Goal: Communication & Community: Answer question/provide support

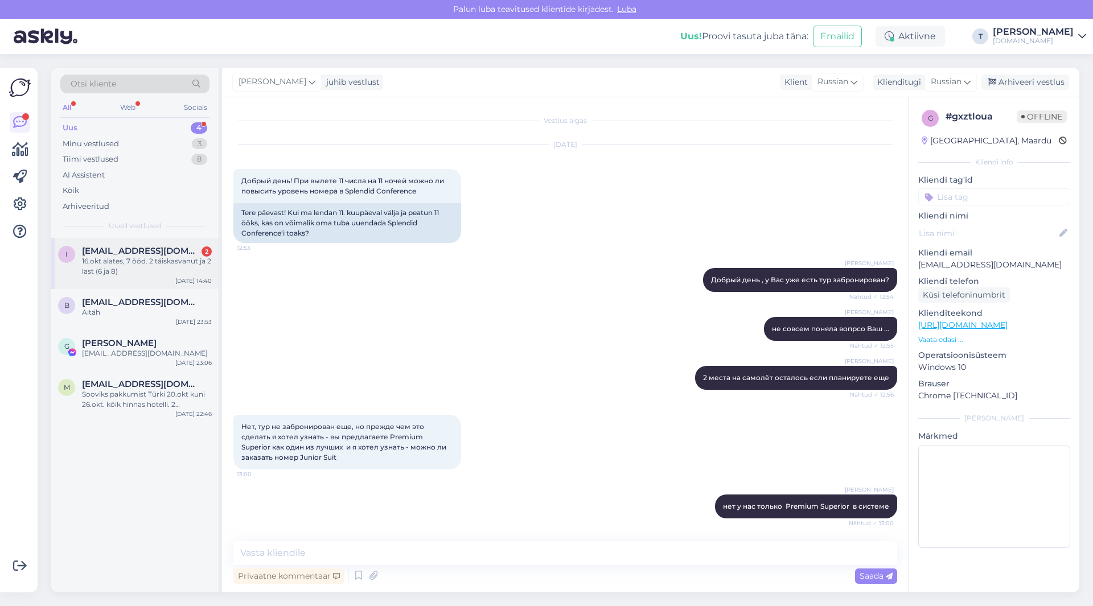
scroll to position [1314, 0]
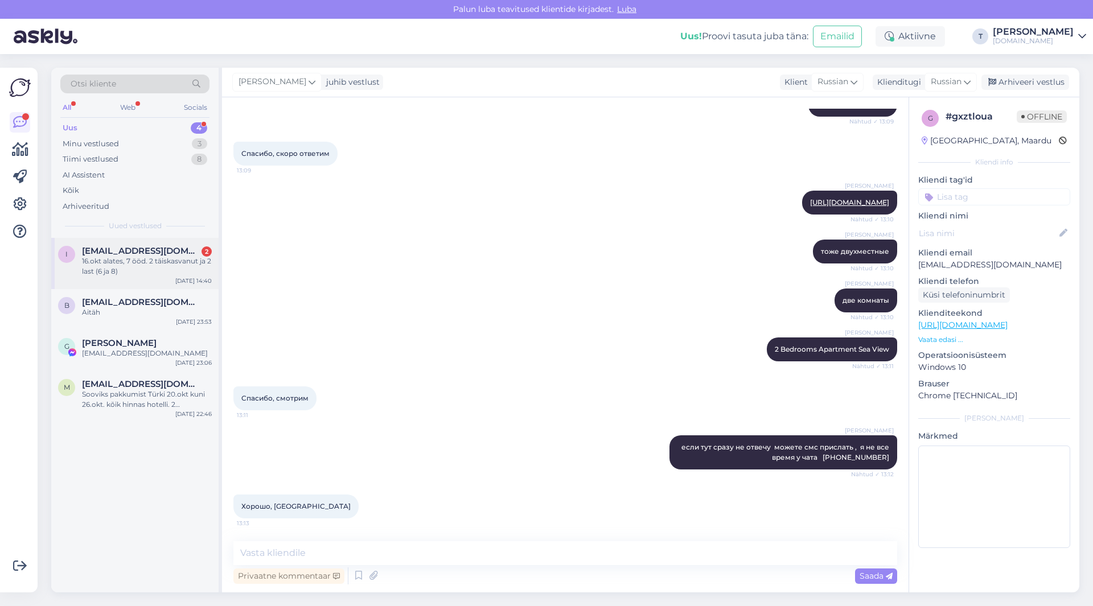
click at [151, 260] on div "16.okt alates, 7 ööd. 2 täiskasvanut ja 2 last (6 ja 8)" at bounding box center [147, 266] width 130 height 20
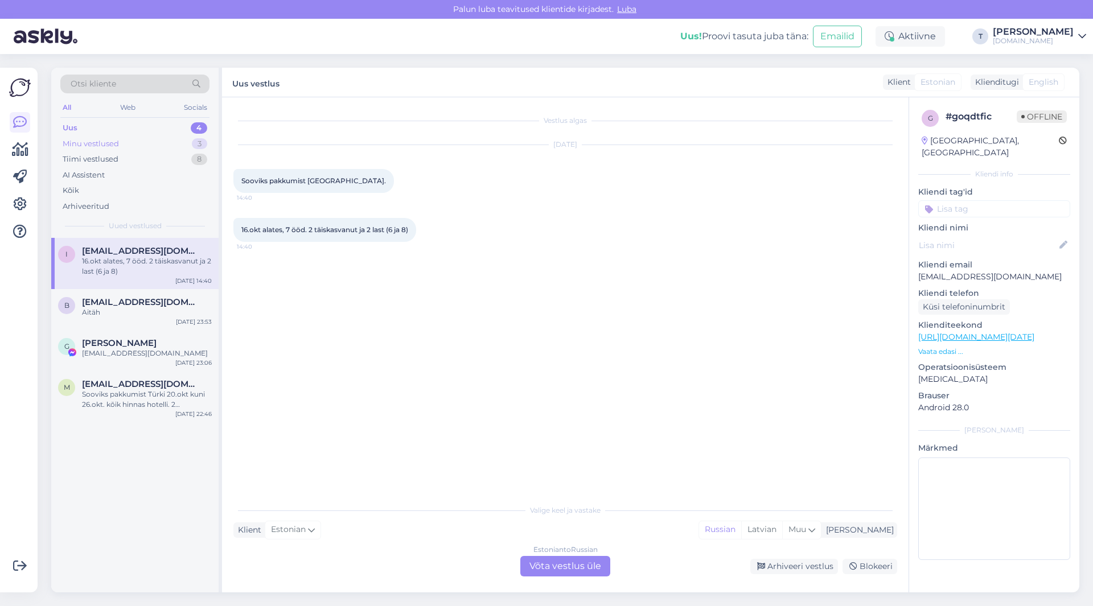
click at [135, 139] on div "Minu vestlused 3" at bounding box center [134, 144] width 149 height 16
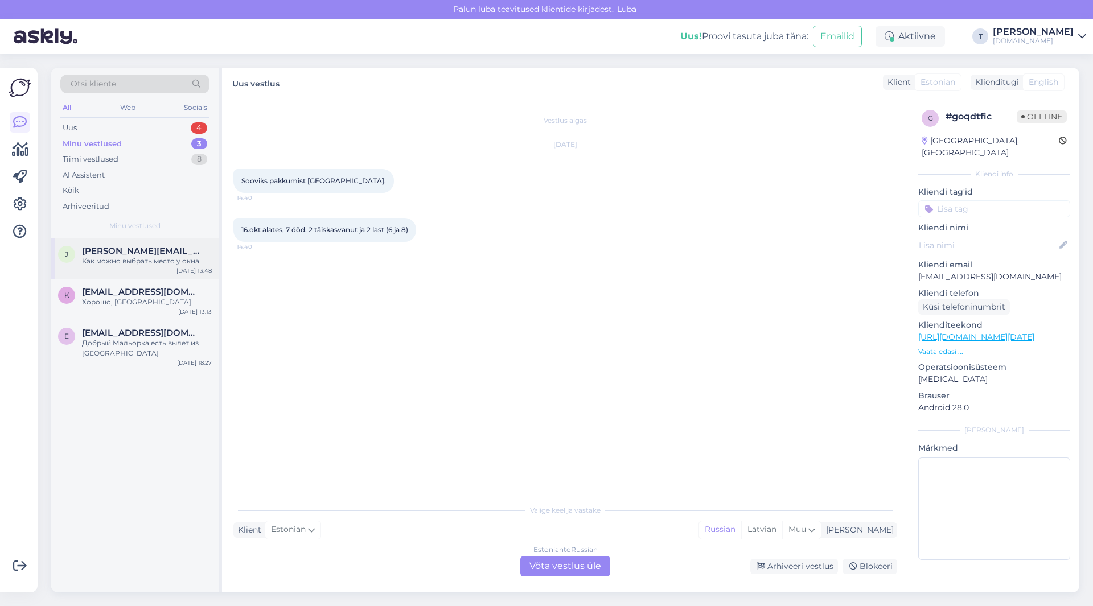
click at [120, 260] on div "Как можно выбрать место у окна" at bounding box center [147, 261] width 130 height 10
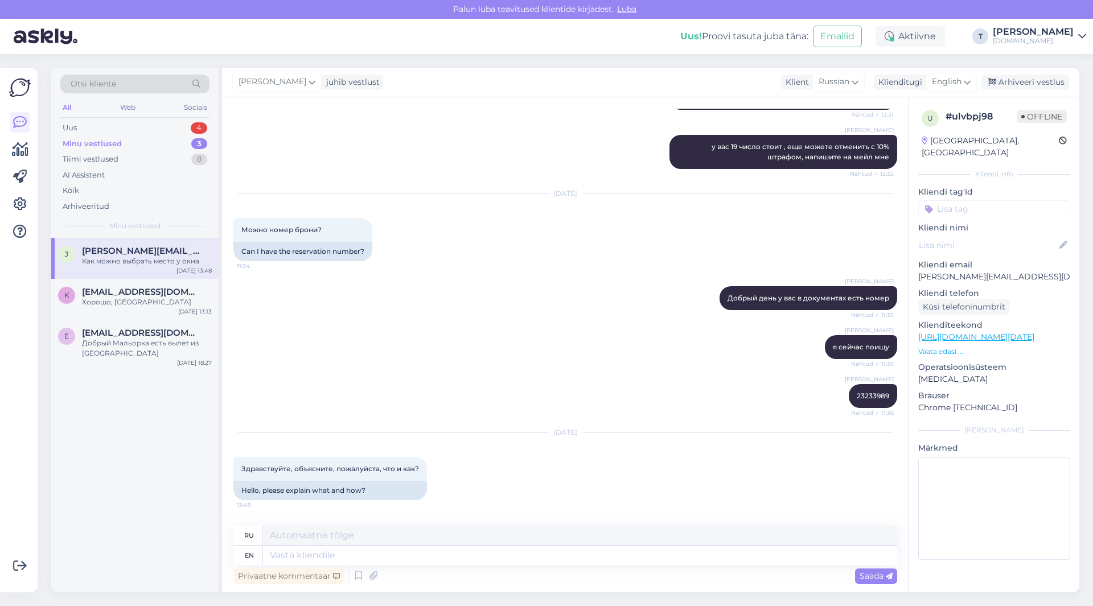
scroll to position [6700, 0]
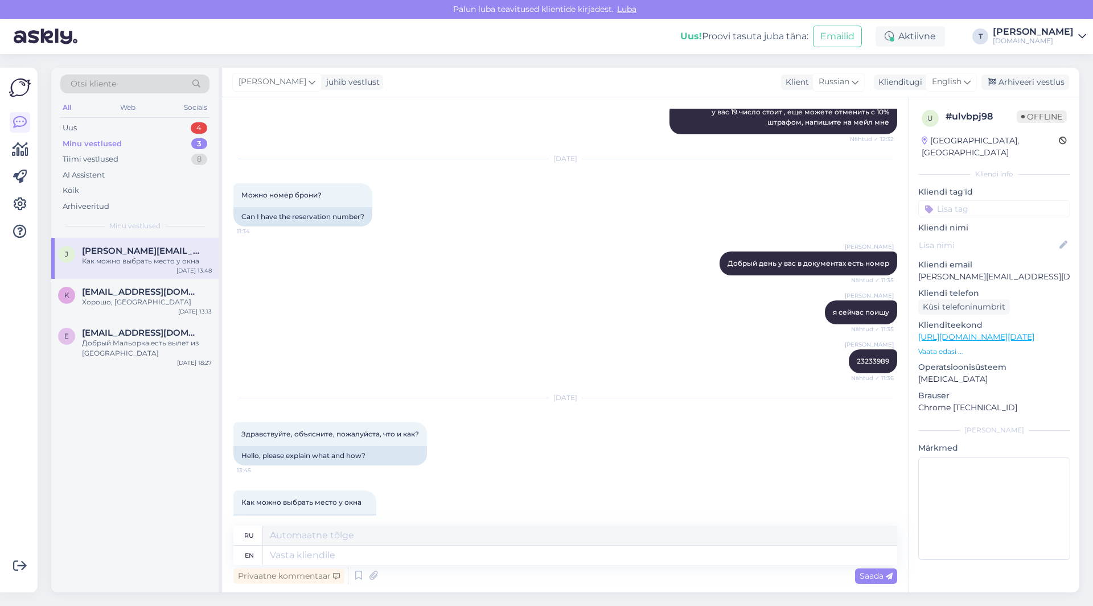
click at [960, 271] on p "[PERSON_NAME][EMAIL_ADDRESS][DOMAIN_NAME]" at bounding box center [994, 277] width 152 height 12
click at [941, 81] on span "English" at bounding box center [947, 82] width 30 height 13
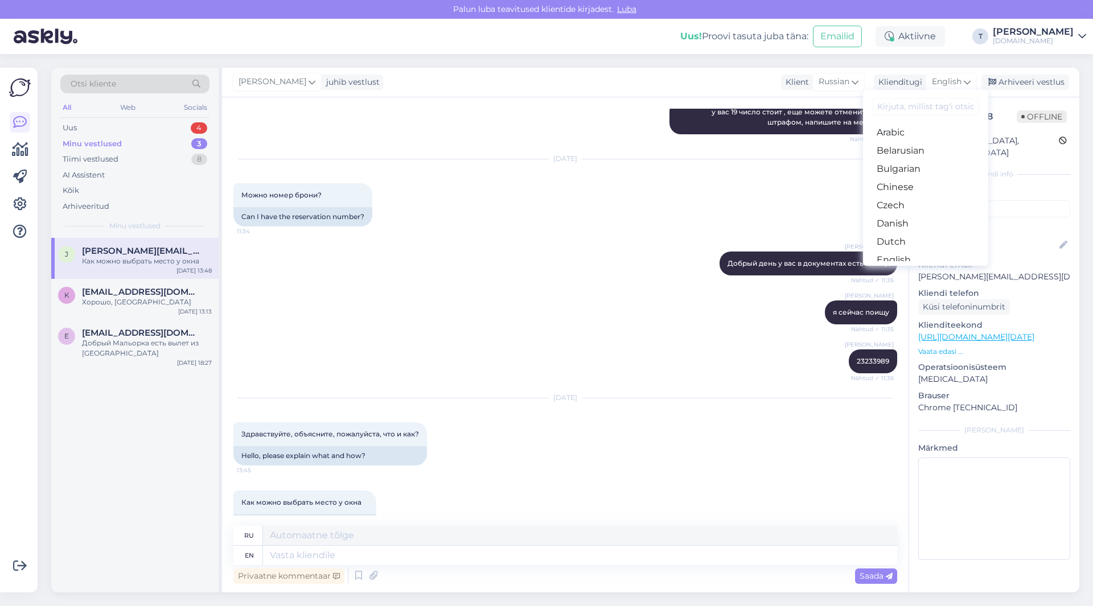
click at [664, 180] on div "[DATE] Можно номер брони? 11:34 Can I have the reservation number?" at bounding box center [565, 193] width 664 height 92
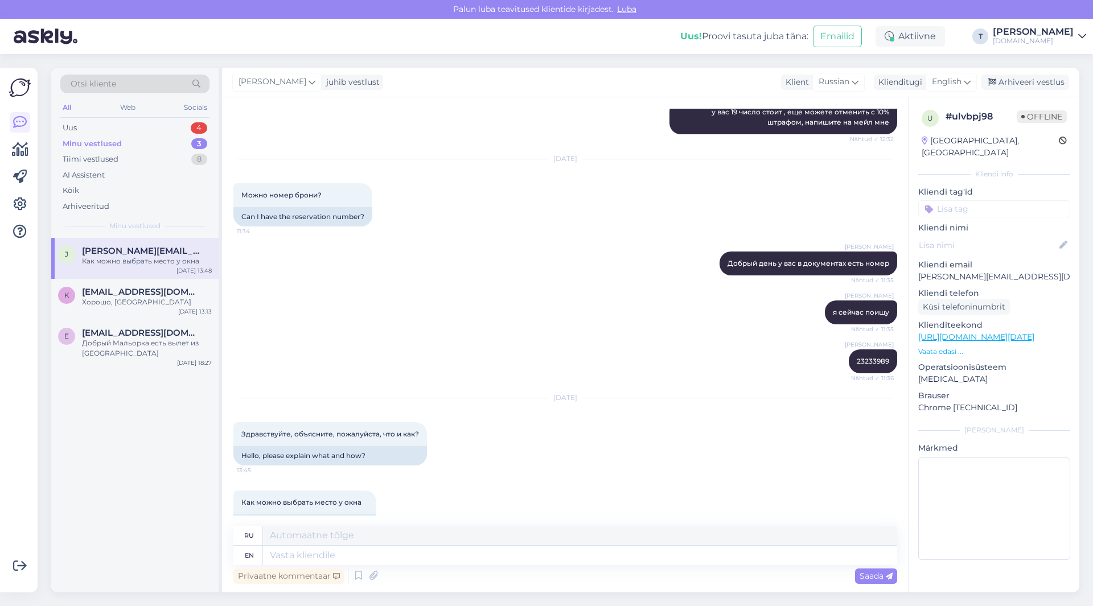
click at [976, 271] on p "[PERSON_NAME][EMAIL_ADDRESS][DOMAIN_NAME]" at bounding box center [994, 277] width 152 height 12
copy p "[PERSON_NAME][EMAIL_ADDRESS][DOMAIN_NAME]"
click at [422, 561] on textarea at bounding box center [580, 555] width 634 height 19
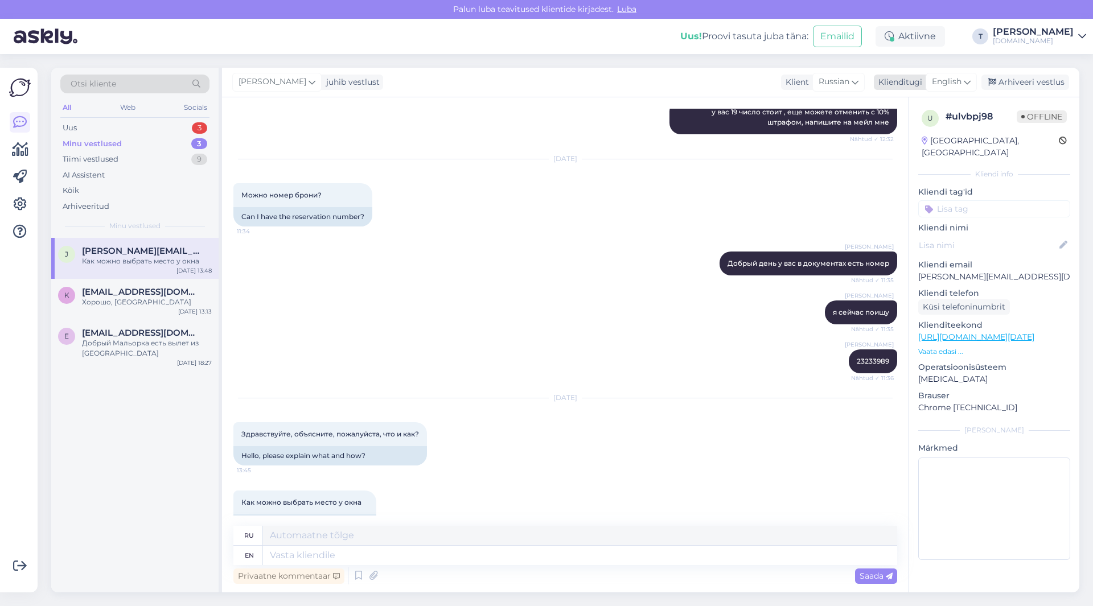
click at [951, 76] on span "English" at bounding box center [947, 82] width 30 height 13
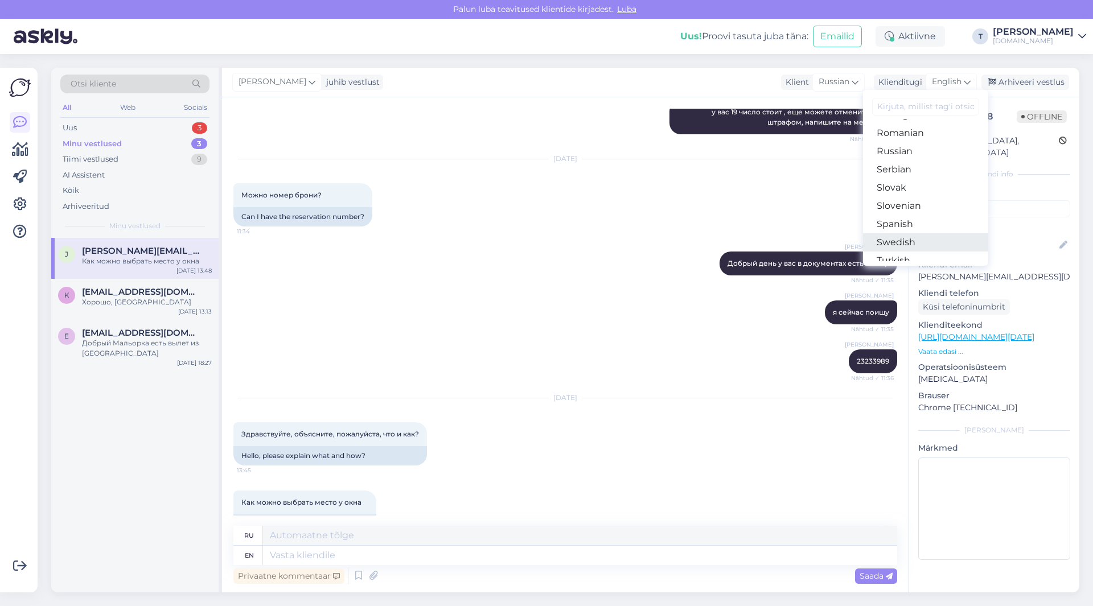
scroll to position [411, 0]
click at [916, 182] on link "Russian" at bounding box center [925, 177] width 125 height 18
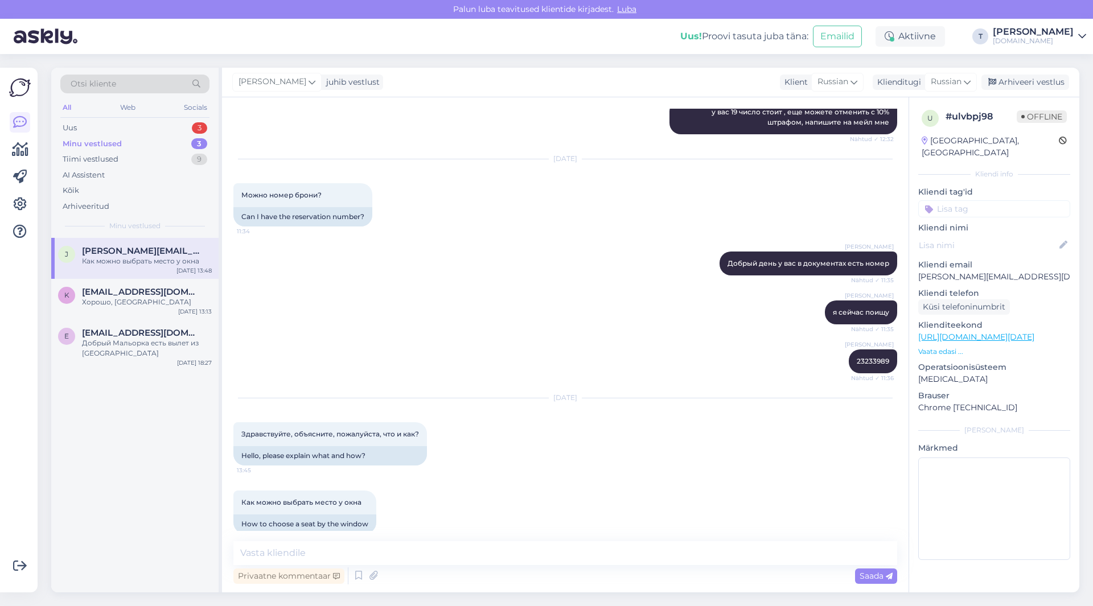
scroll to position [6674, 0]
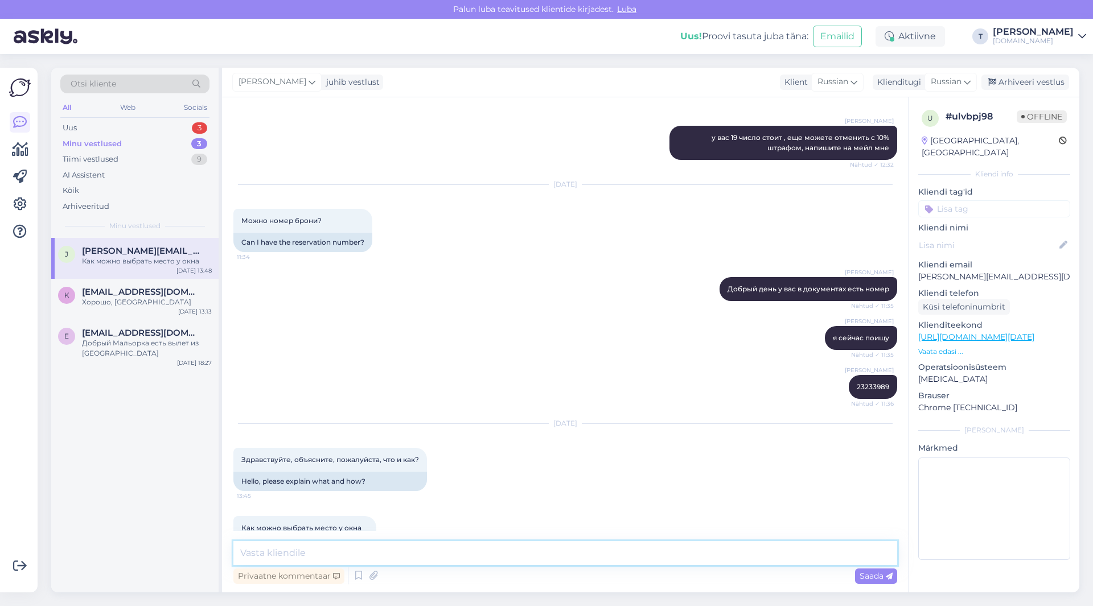
click at [584, 555] on textarea at bounding box center [565, 553] width 664 height 24
type textarea "L"
type textarea "Добрый день на страничке авиакомпании"
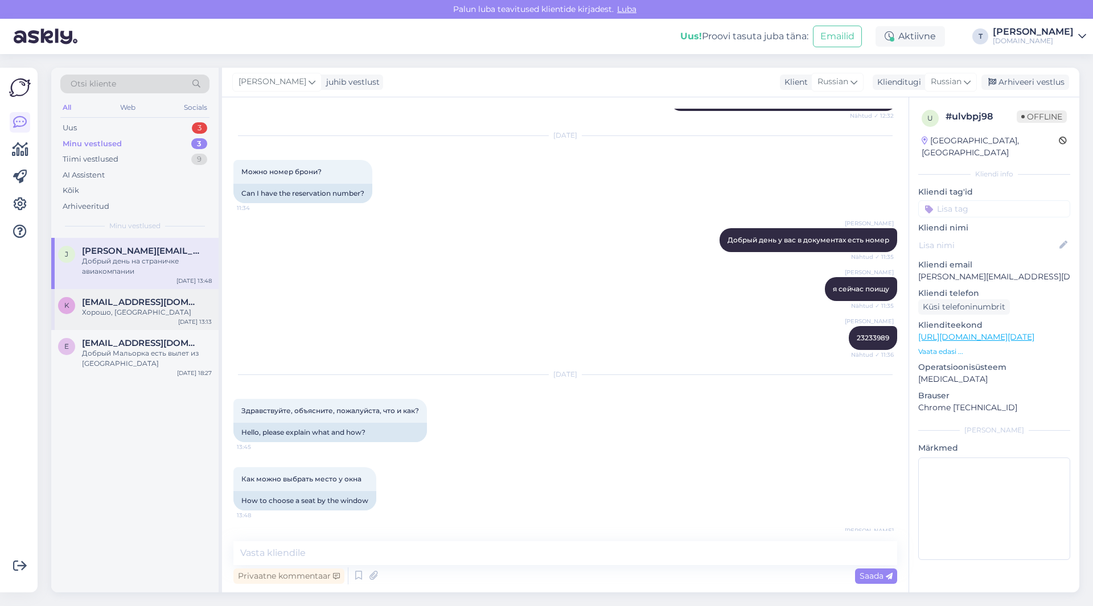
click at [139, 309] on div "Хорошо, [GEOGRAPHIC_DATA]" at bounding box center [147, 312] width 130 height 10
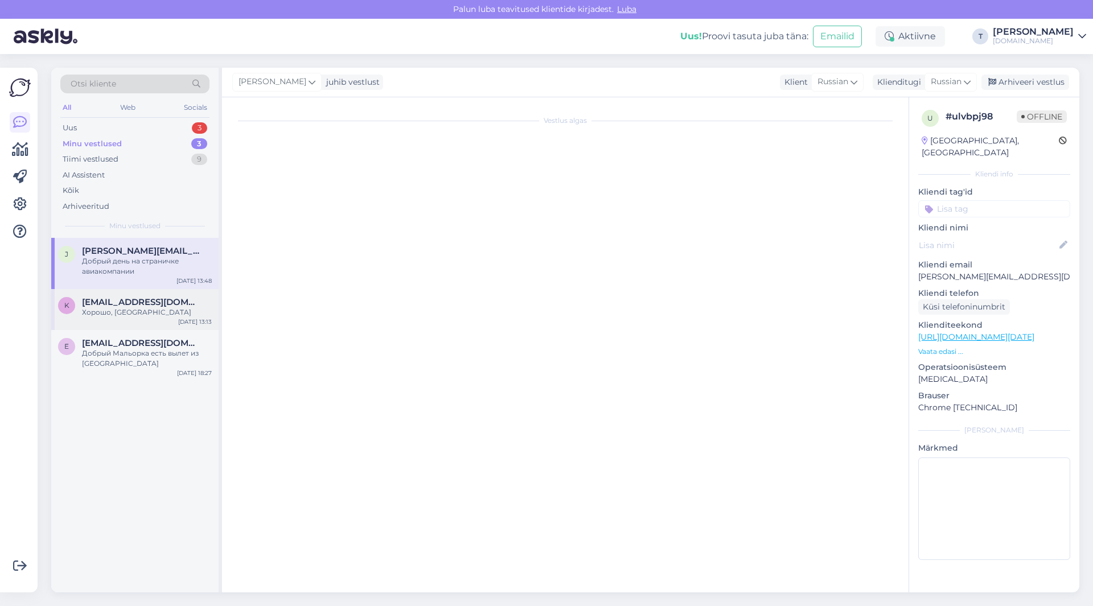
scroll to position [1314, 0]
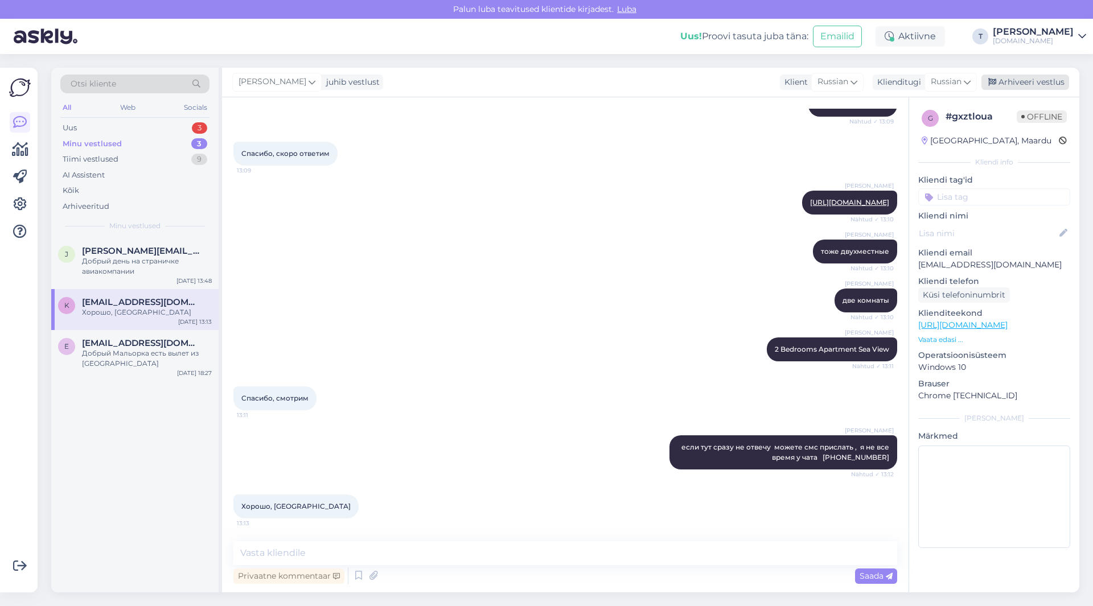
click at [1008, 76] on div "Arhiveeri vestlus" at bounding box center [1026, 82] width 88 height 15
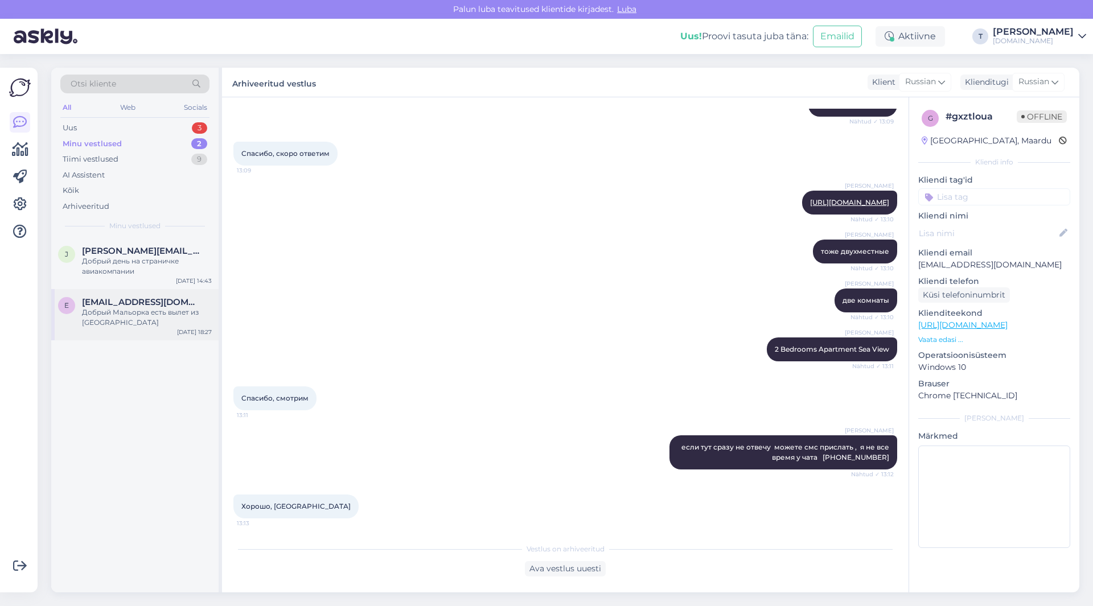
click at [152, 311] on div "Добрый Мальорка есть вылет из [GEOGRAPHIC_DATA]" at bounding box center [147, 317] width 130 height 20
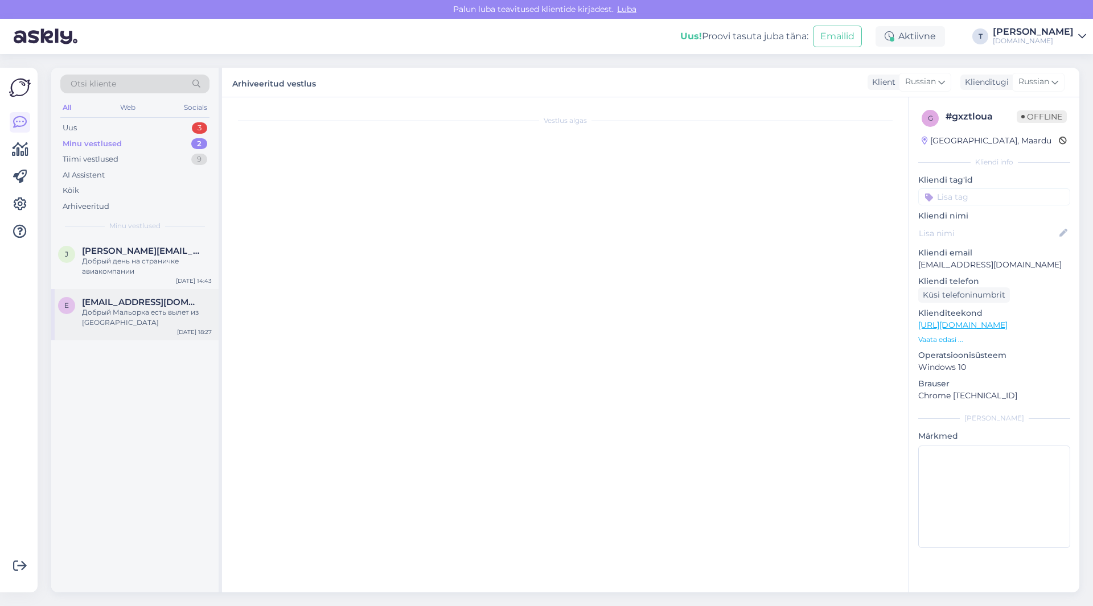
scroll to position [0, 0]
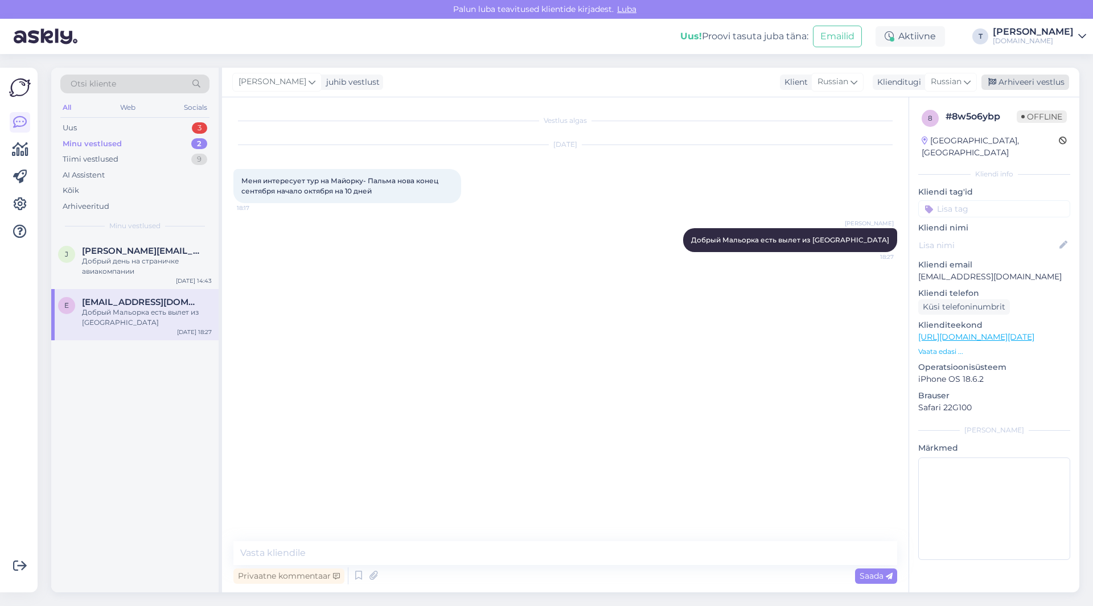
click at [1023, 79] on div "Arhiveeri vestlus" at bounding box center [1026, 82] width 88 height 15
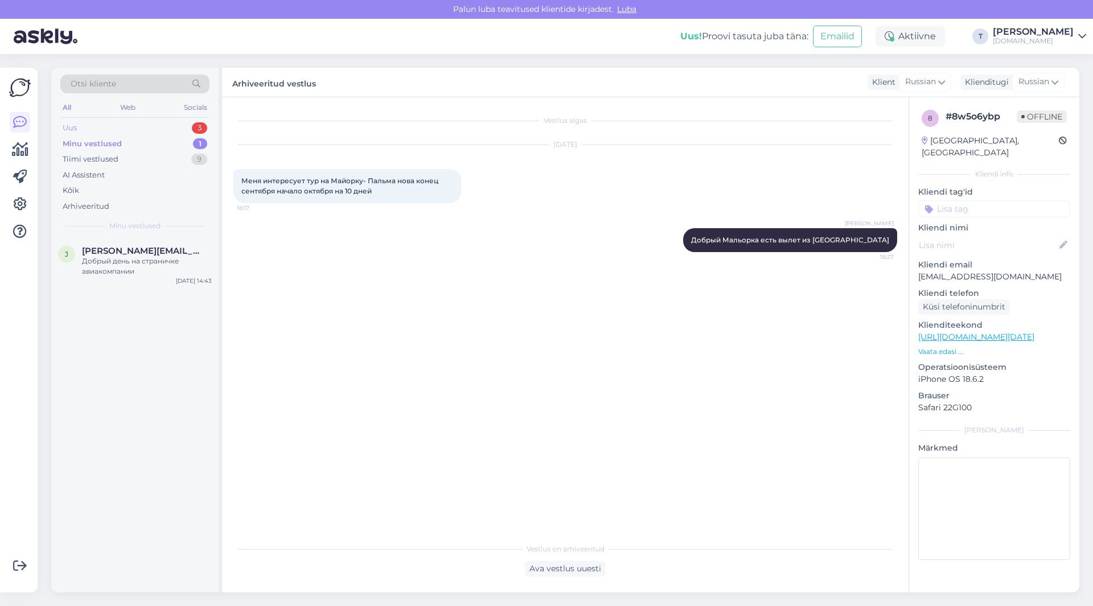
click at [158, 127] on div "Uus 3" at bounding box center [134, 128] width 149 height 16
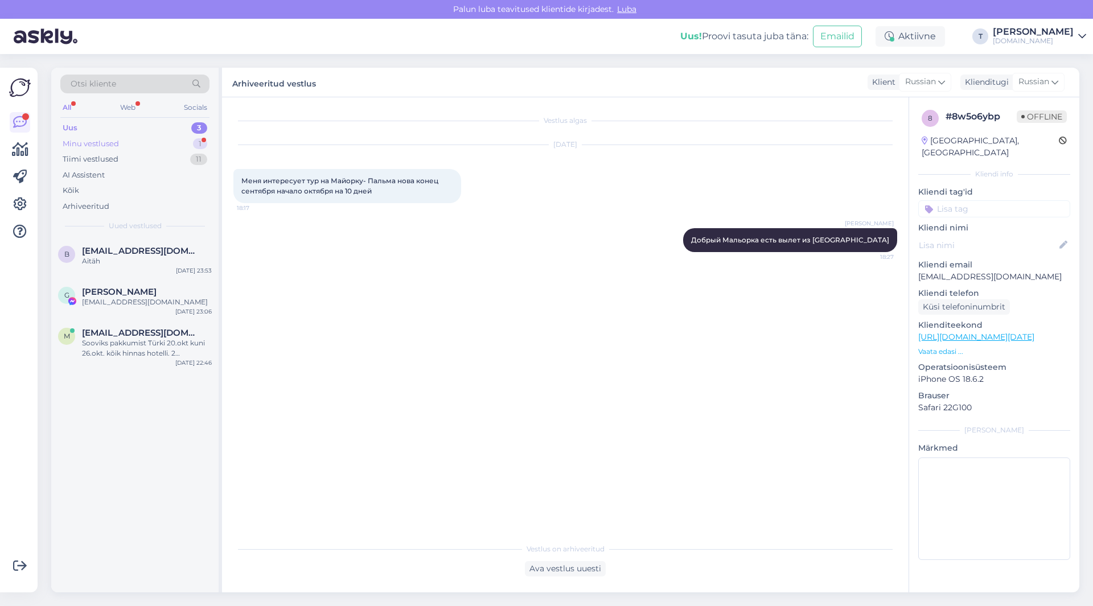
click at [137, 139] on div "Minu vestlused 1" at bounding box center [134, 144] width 149 height 16
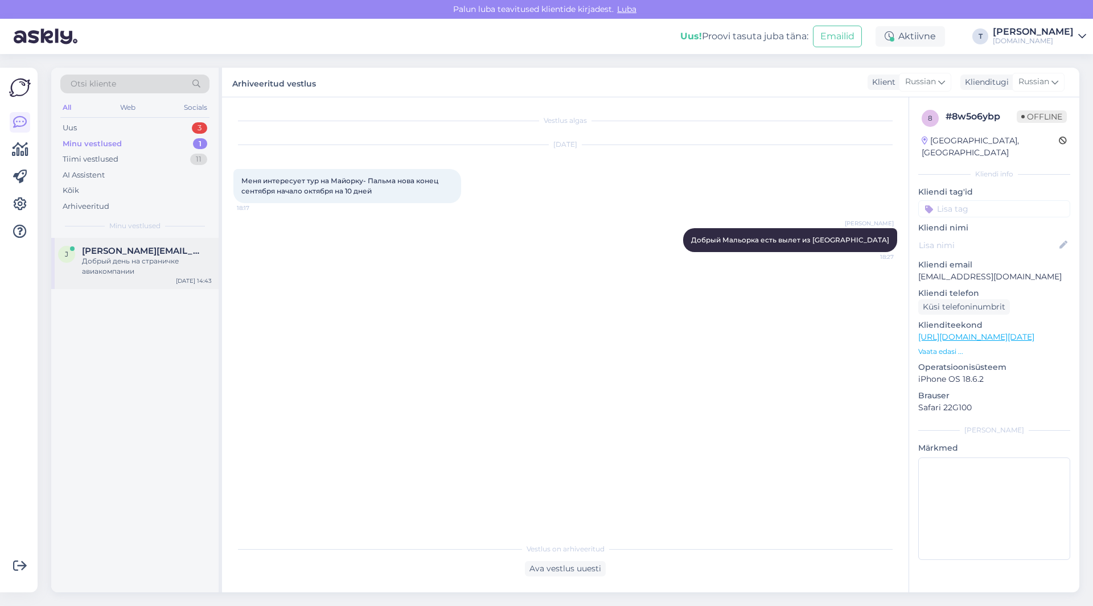
click at [132, 259] on div "Добрый день на страничке авиакомпании" at bounding box center [147, 266] width 130 height 20
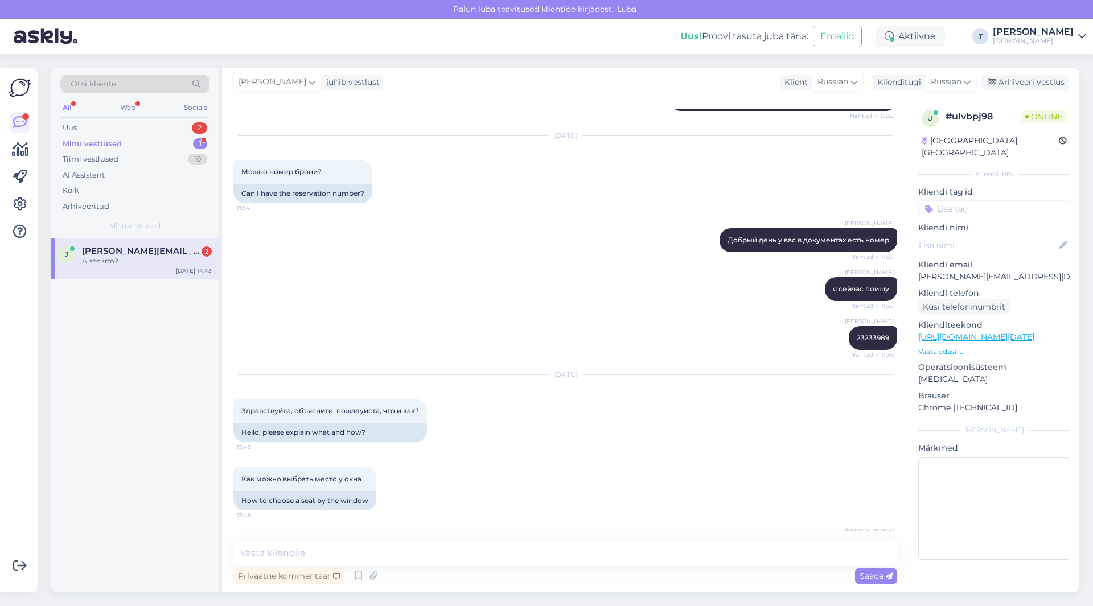
scroll to position [6783, 0]
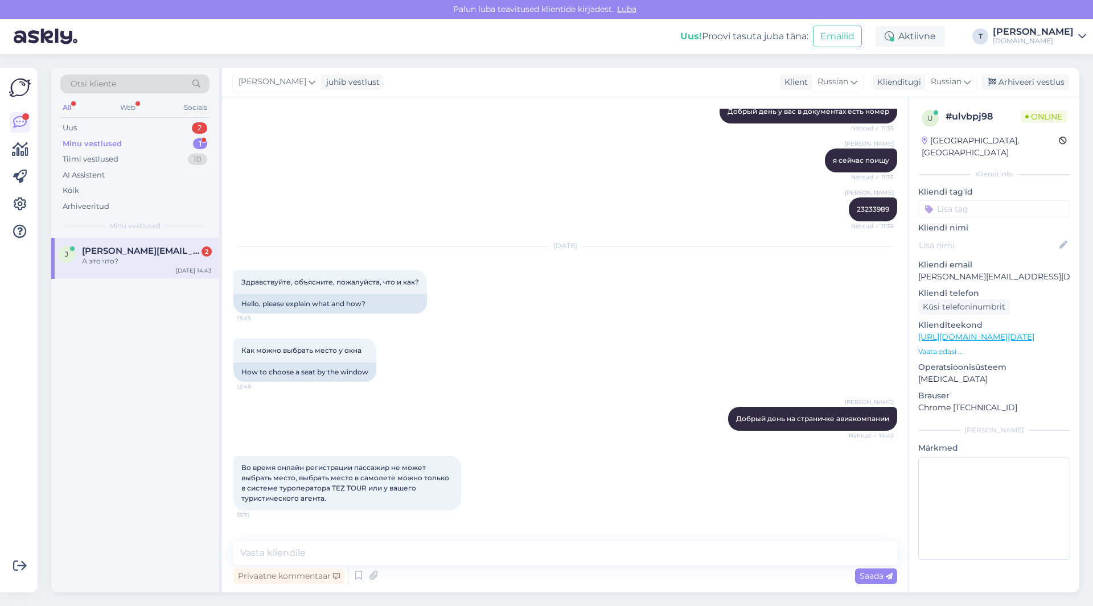
click at [626, 444] on div "Во время онлайн регистрации пассажир не может выбрать место, выбрать место в са…" at bounding box center [565, 484] width 664 height 80
click at [627, 444] on div "Во время онлайн регистрации пассажир не может выбрать место, выбрать место в са…" at bounding box center [565, 484] width 664 height 80
click at [422, 555] on textarea at bounding box center [565, 553] width 664 height 24
click at [427, 561] on textarea at bounding box center [565, 553] width 664 height 24
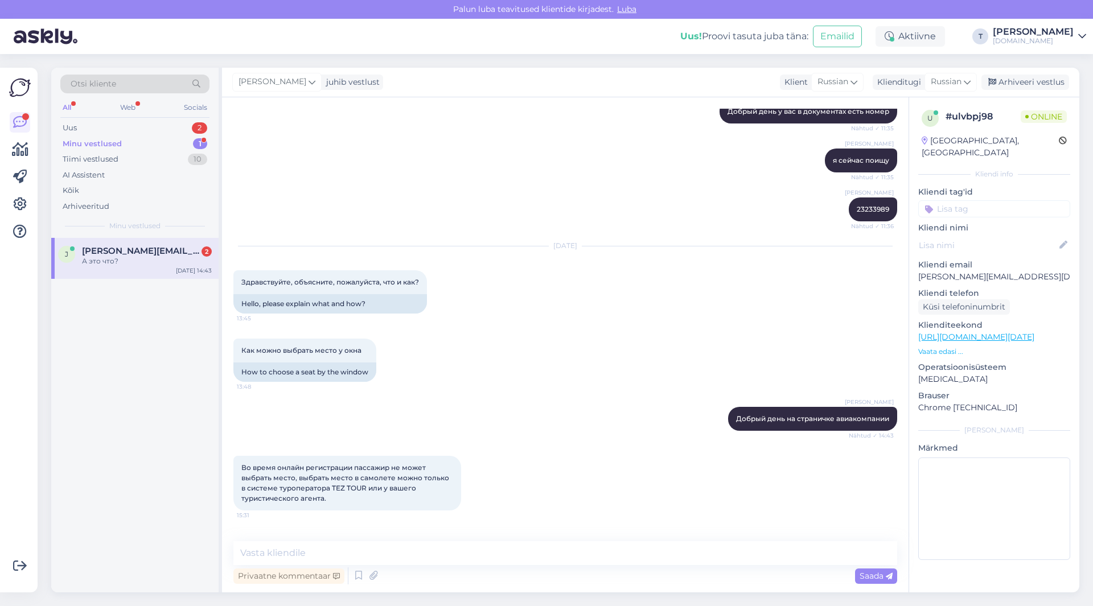
click at [519, 444] on div "Во время онлайн регистрации пассажир не может выбрать место, выбрать место в са…" at bounding box center [565, 484] width 664 height 80
click at [488, 558] on textarea at bounding box center [565, 553] width 664 height 24
click at [487, 552] on textarea at bounding box center [565, 553] width 664 height 24
click at [487, 545] on textarea at bounding box center [565, 553] width 664 height 24
type textarea "вы где это нашли?"
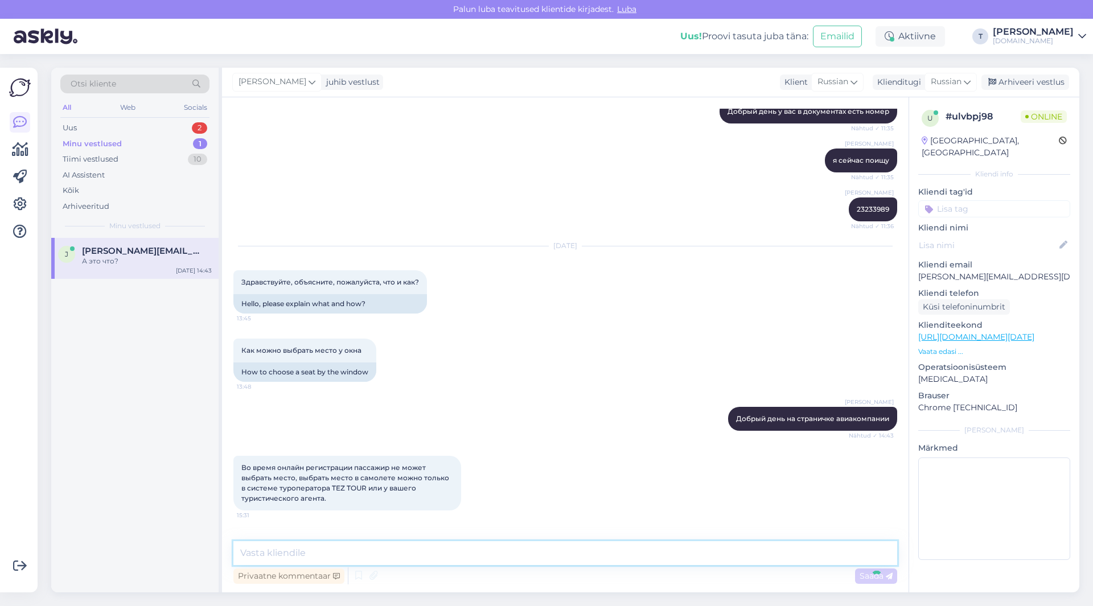
scroll to position [6832, 0]
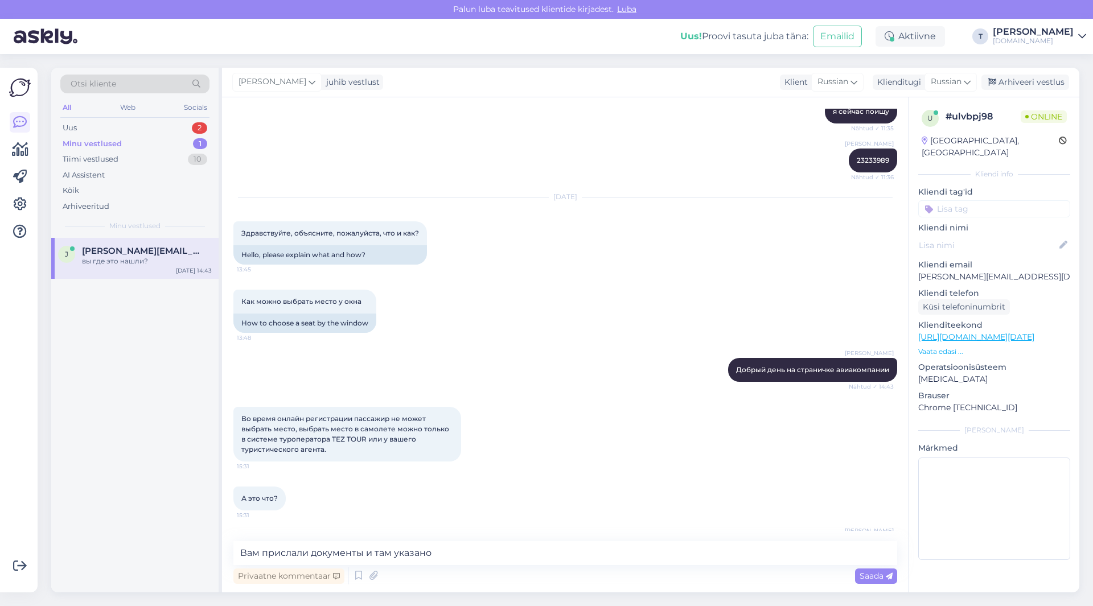
click at [984, 271] on p "[PERSON_NAME][EMAIL_ADDRESS][DOMAIN_NAME]" at bounding box center [994, 277] width 152 height 12
copy p "[PERSON_NAME][EMAIL_ADDRESS][DOMAIN_NAME]"
paste textarea "Freebird Airlines - питание на борту не включено в стоимость. Онлайн-регистраци…"
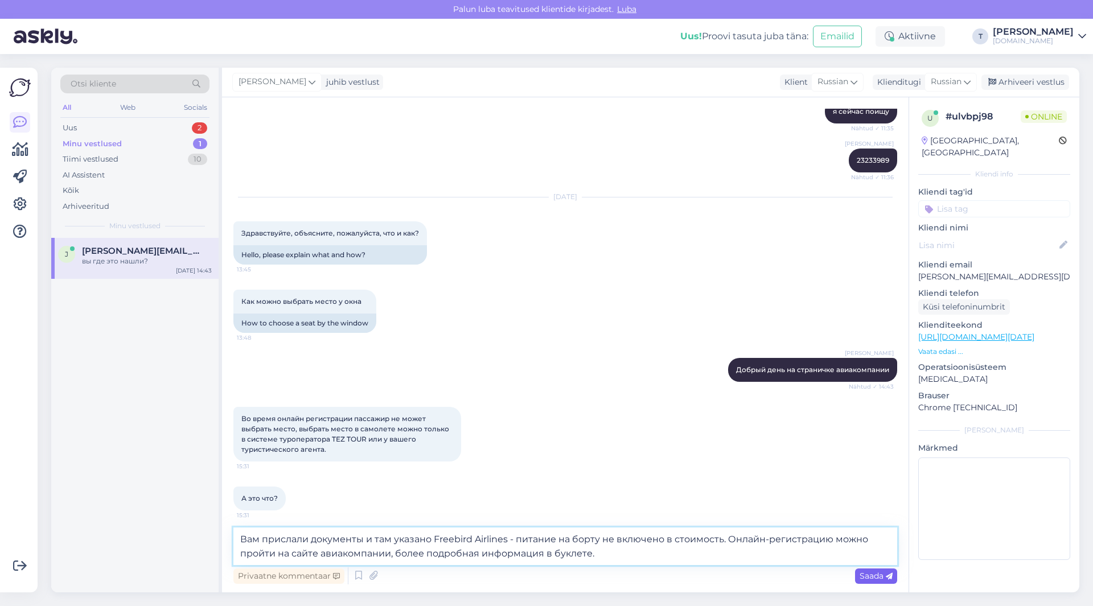
type textarea "Вам прислали документы и там указано Freebird Airlines - питание на борту не вк…"
click at [866, 576] on span "Saada" at bounding box center [876, 576] width 33 height 10
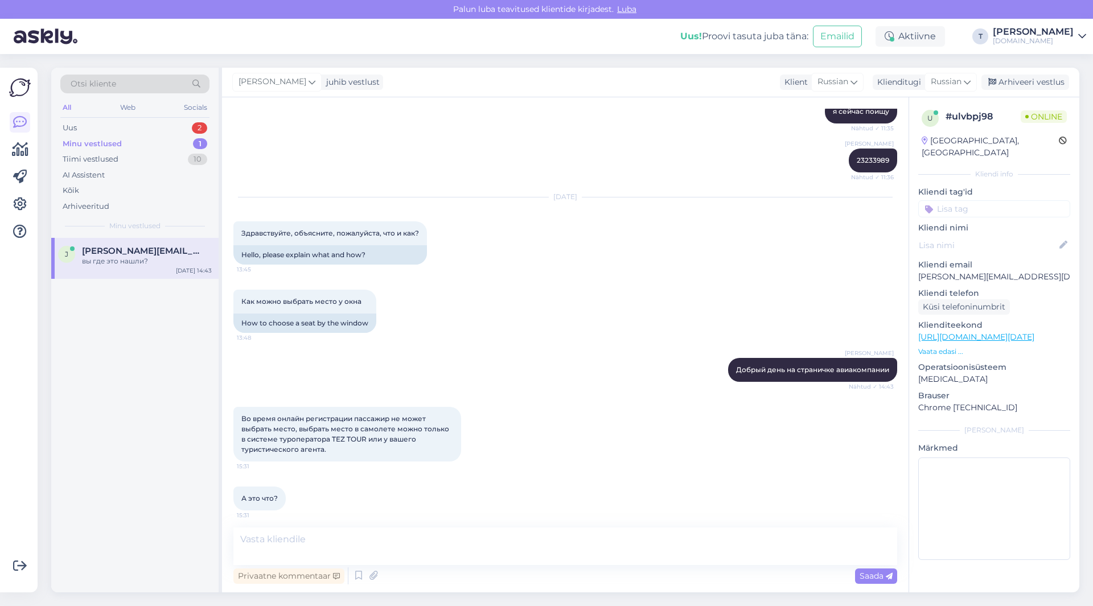
scroll to position [6912, 0]
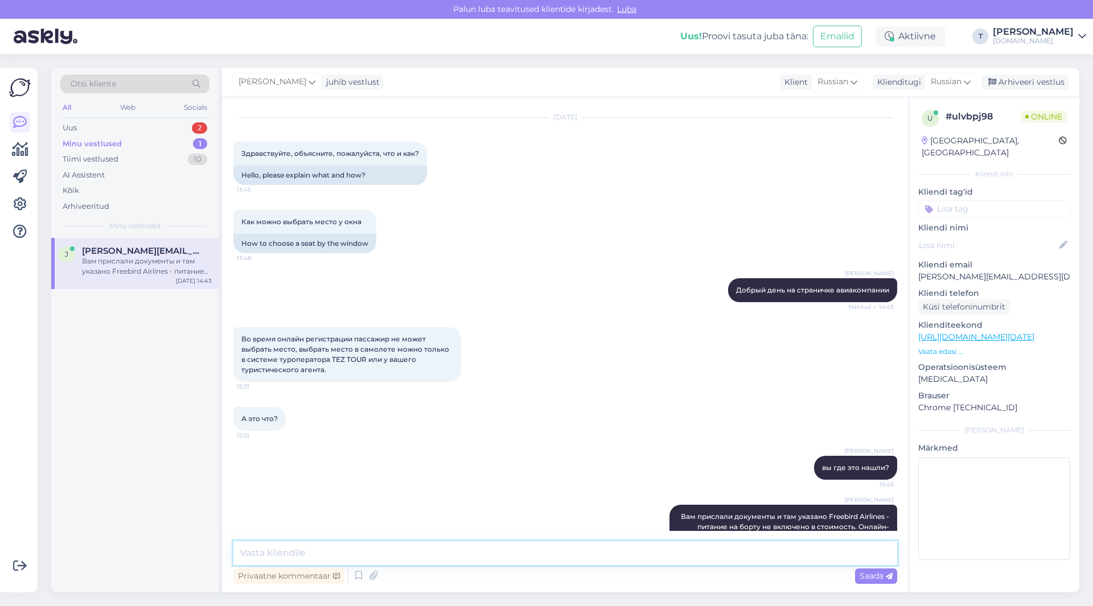
paste textarea "Loremips Dolorsit Ametc adipiscin elitseddoeius Temporin Utlabore, Etdolo M281 …"
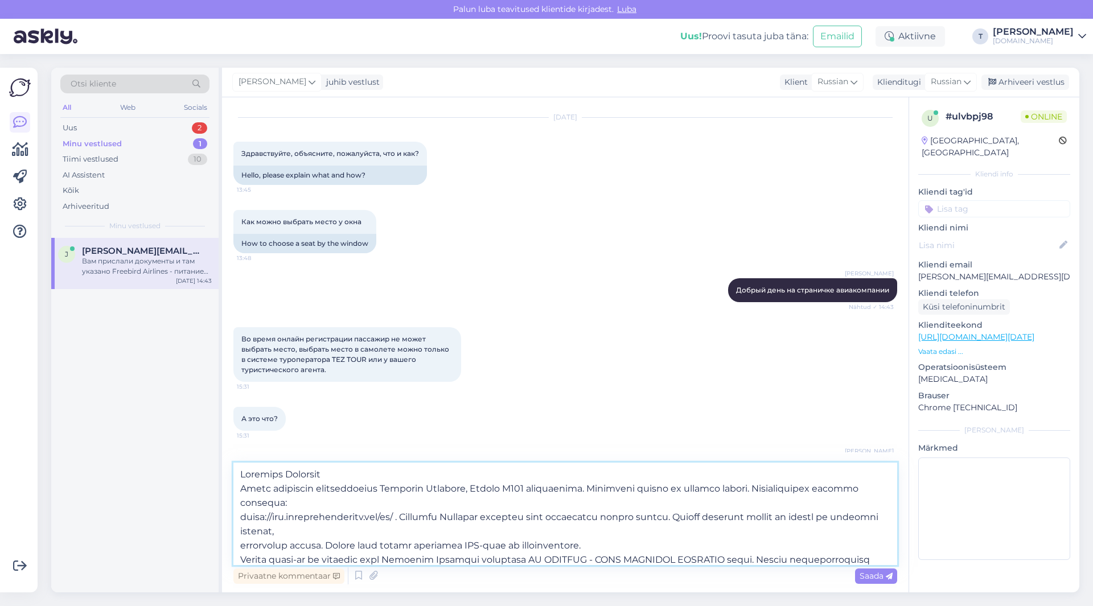
scroll to position [6926, 0]
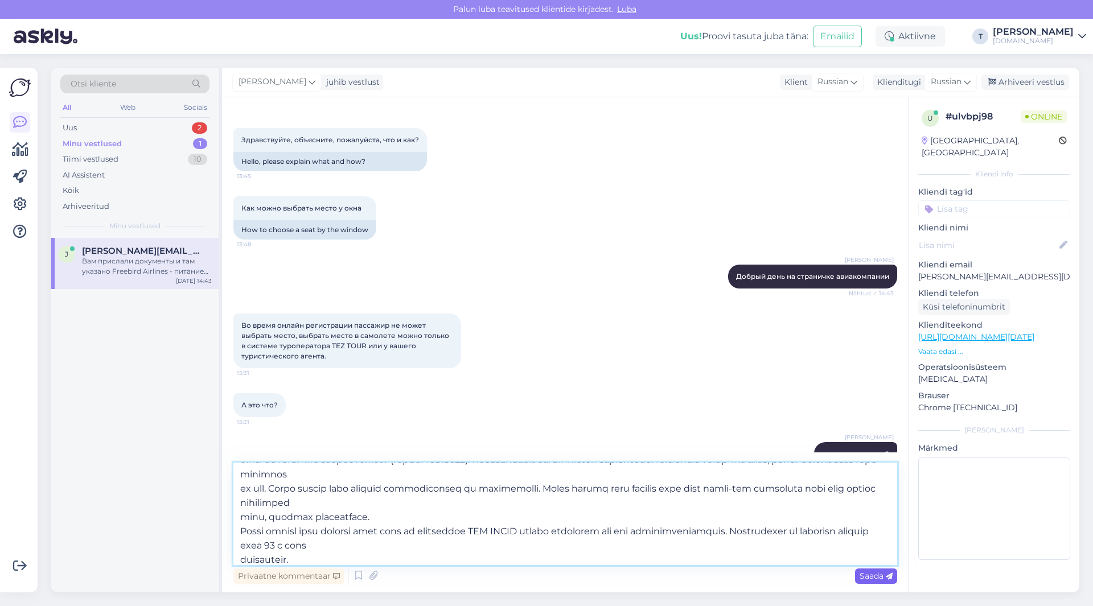
type textarea "Loremips Dolorsit Ametc adipiscin elitseddoeius Temporin Utlabore, Etdolo M281 …"
click at [863, 577] on span "Saada" at bounding box center [876, 576] width 33 height 10
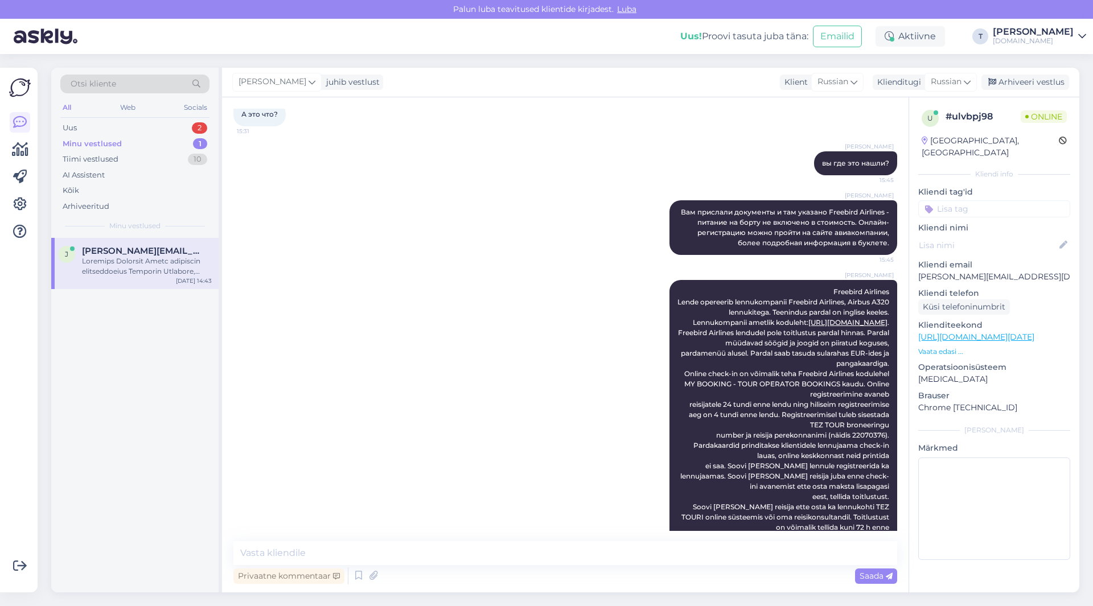
scroll to position [7217, 0]
click at [329, 551] on textarea at bounding box center [565, 553] width 664 height 24
type textarea "ваши документы выслали вам и там есть информация"
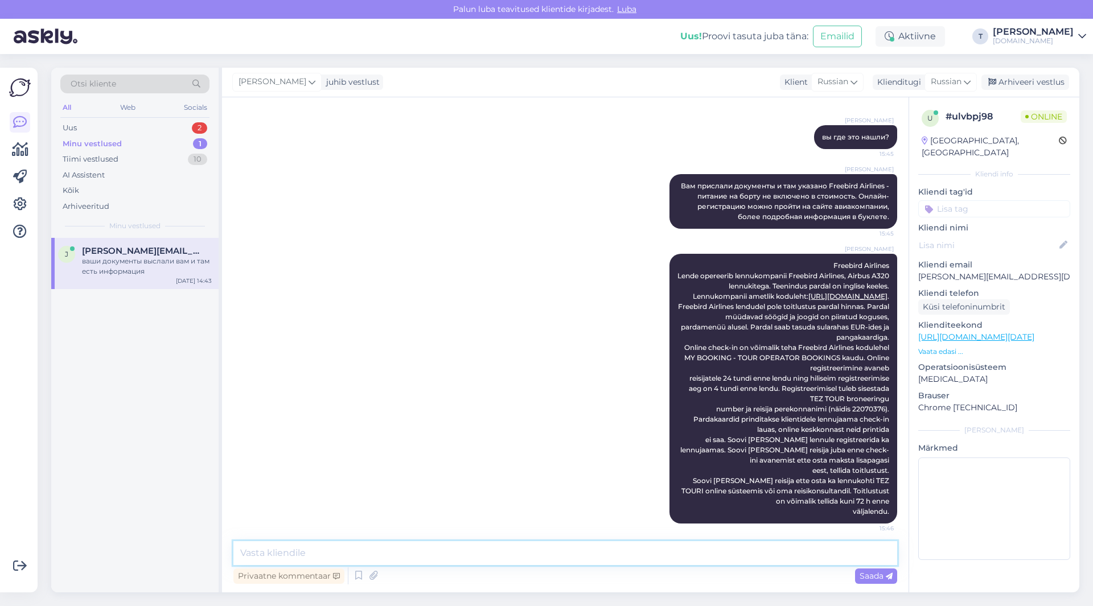
scroll to position [7266, 0]
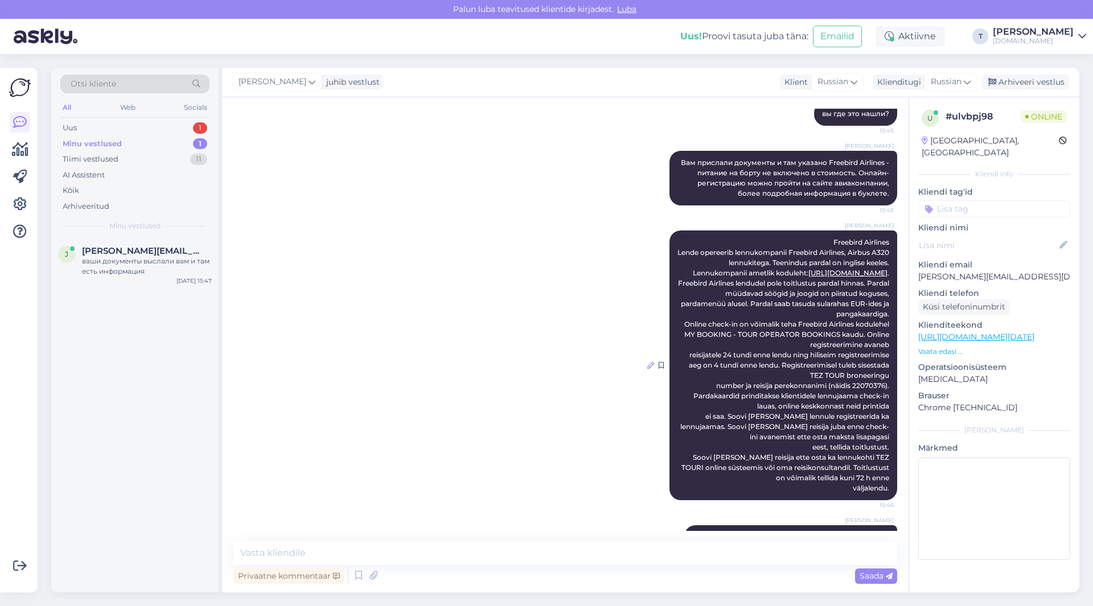
click at [647, 362] on icon at bounding box center [650, 365] width 7 height 7
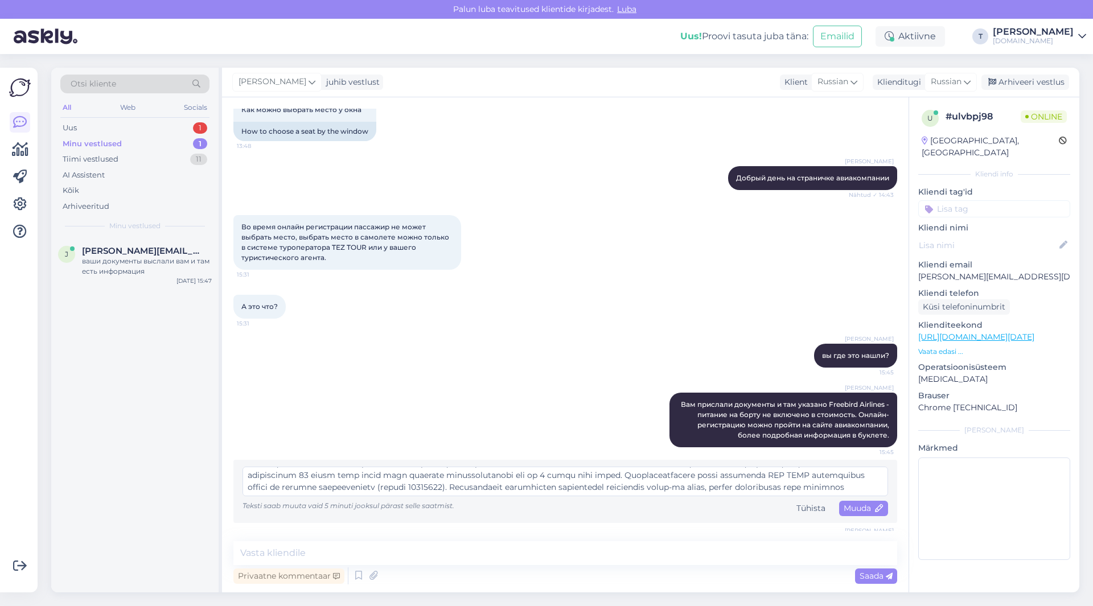
scroll to position [108, 0]
type textarea "Loremips Dolorsit Ametc adipiscin elitseddoeius Temporin Utlabore, Etdolo M281 …"
drag, startPoint x: 317, startPoint y: 450, endPoint x: 101, endPoint y: 379, distance: 227.2
click at [101, 379] on div "Otsi kliente All Web Socials Uus 1 Minu vestlused 1 Tiimi vestlused 11 AI Assis…" at bounding box center [565, 330] width 1028 height 525
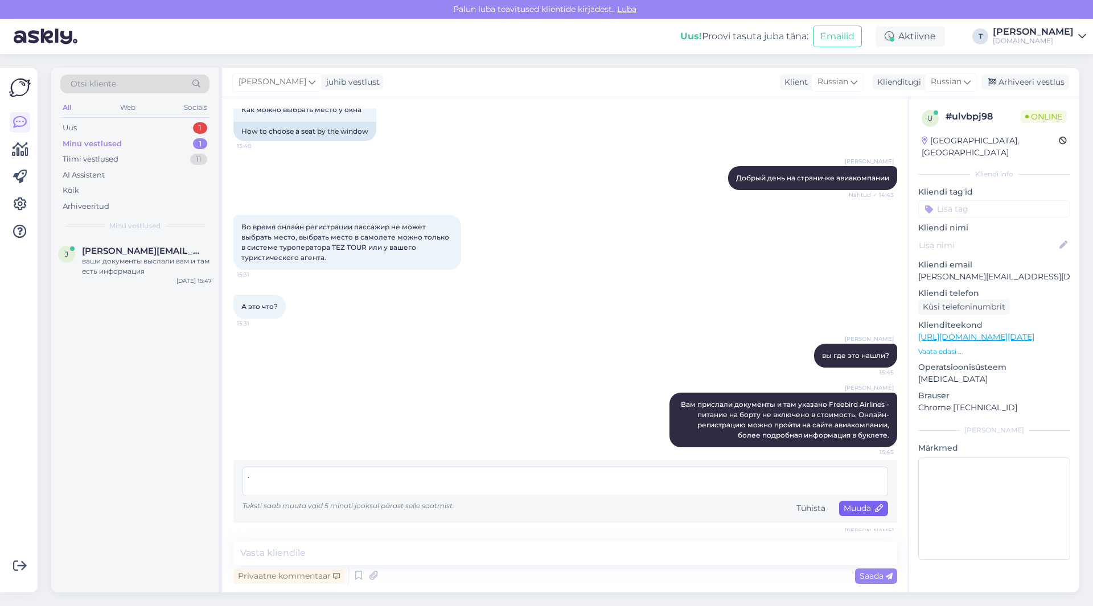
type textarea "."
click at [844, 503] on span "Muuda" at bounding box center [864, 508] width 40 height 10
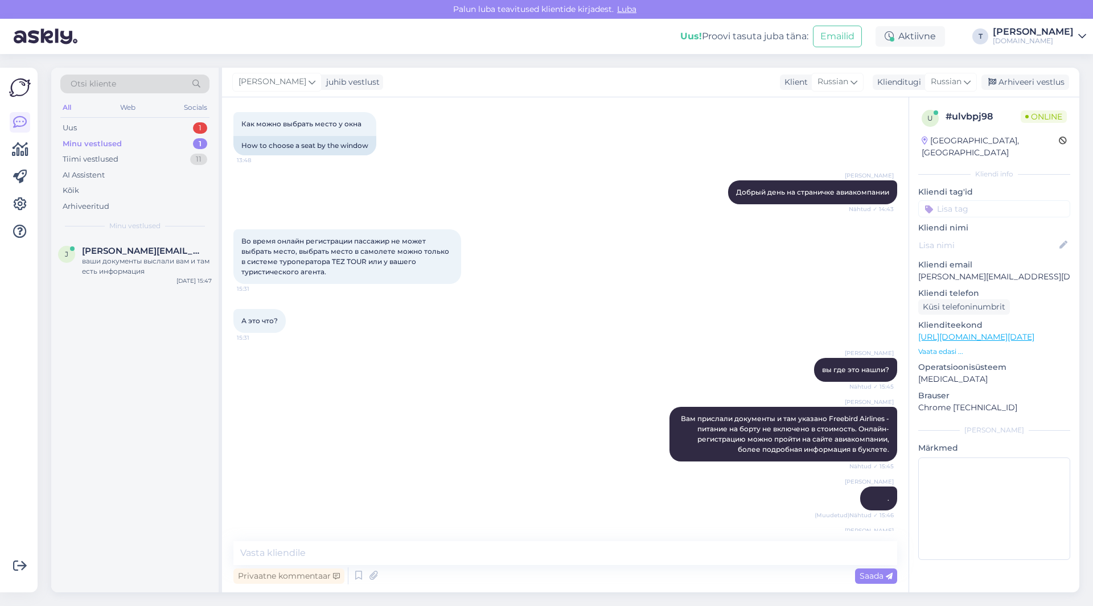
scroll to position [7022, 0]
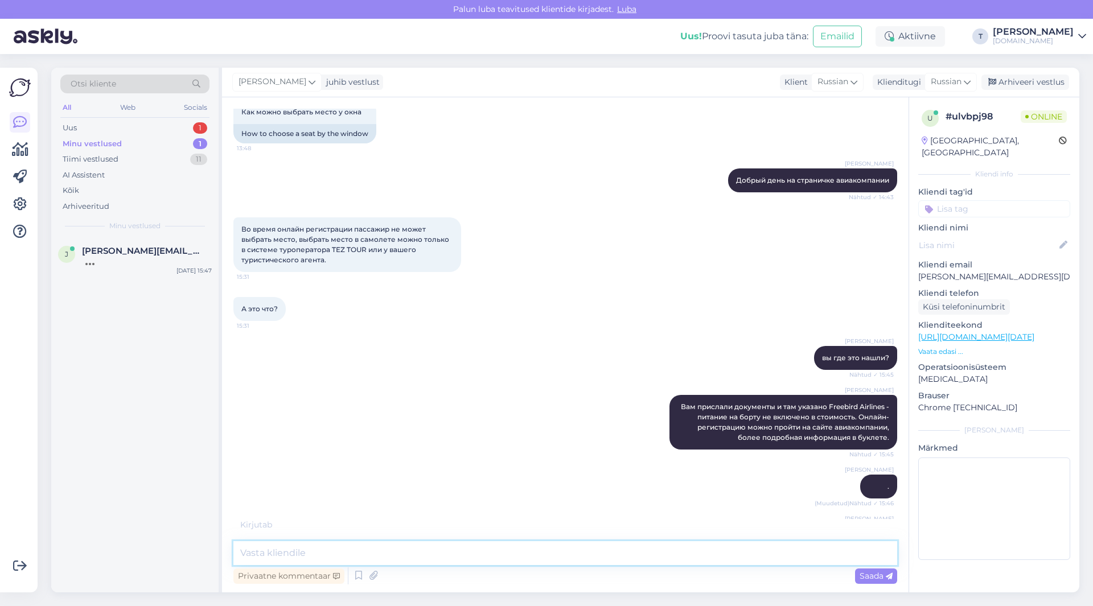
click at [474, 556] on textarea at bounding box center [565, 553] width 664 height 24
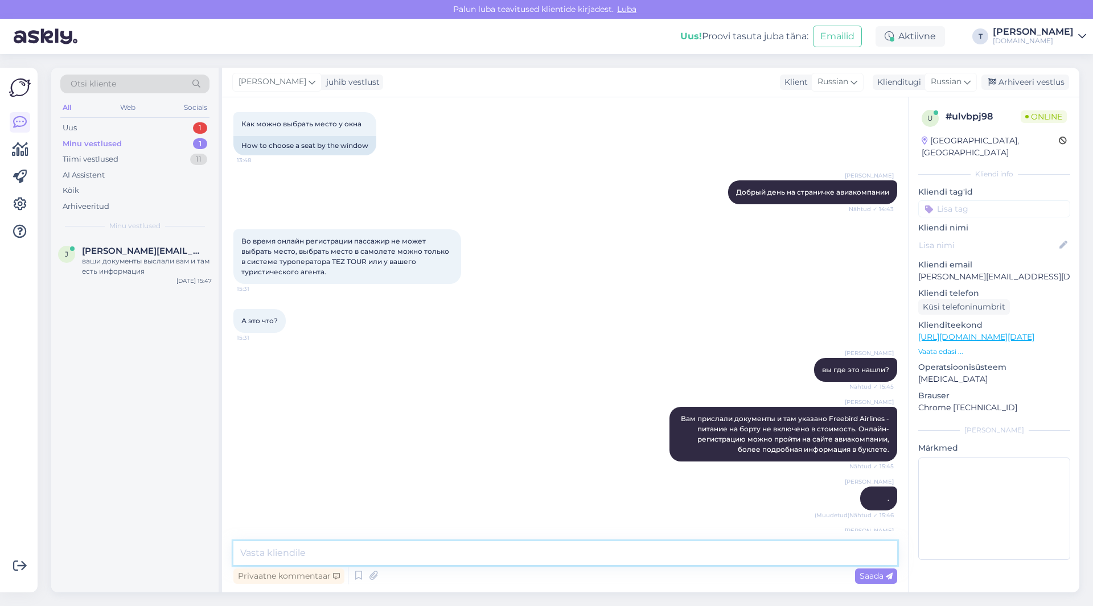
click at [483, 553] on textarea at bounding box center [565, 553] width 664 height 24
type textarea "d"
type textarea "Вы в самой системе пробовали зарегистрироваться на рейс"
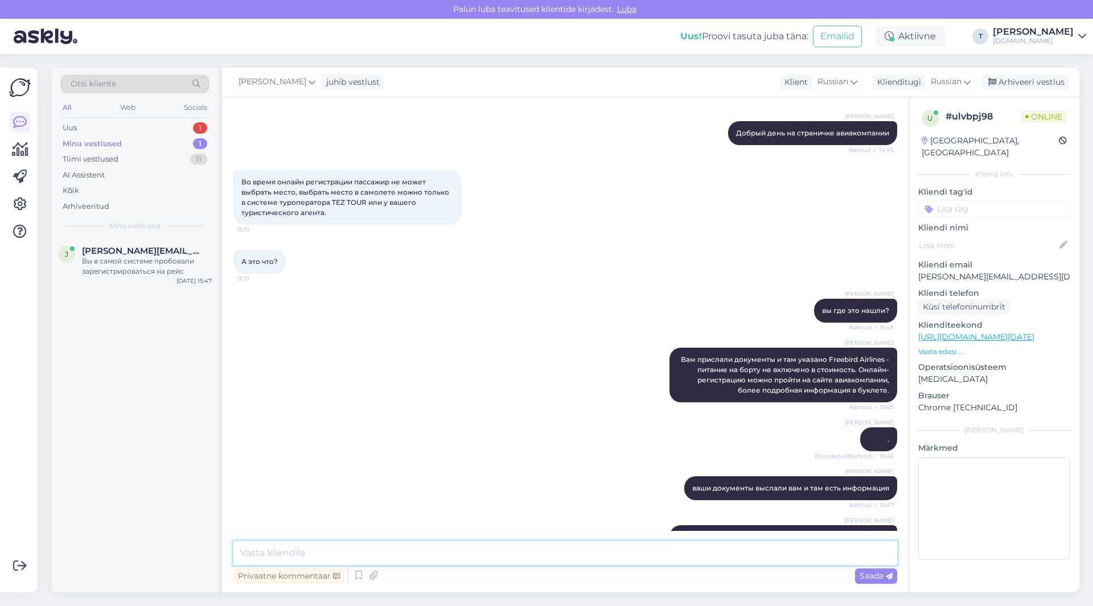
click at [515, 556] on textarea at bounding box center [565, 553] width 664 height 24
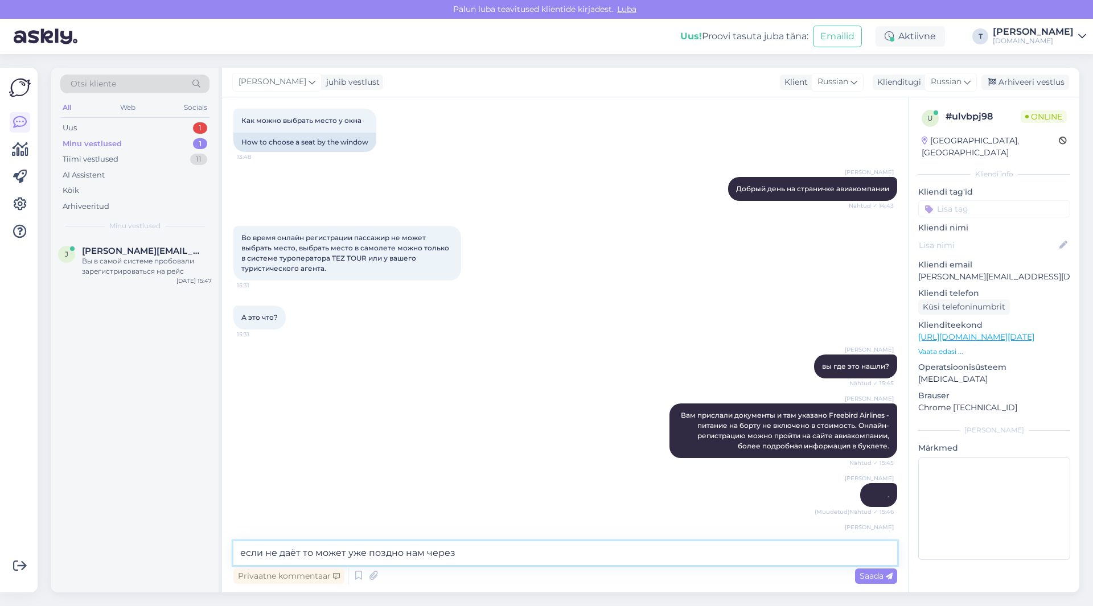
scroll to position [6898, 0]
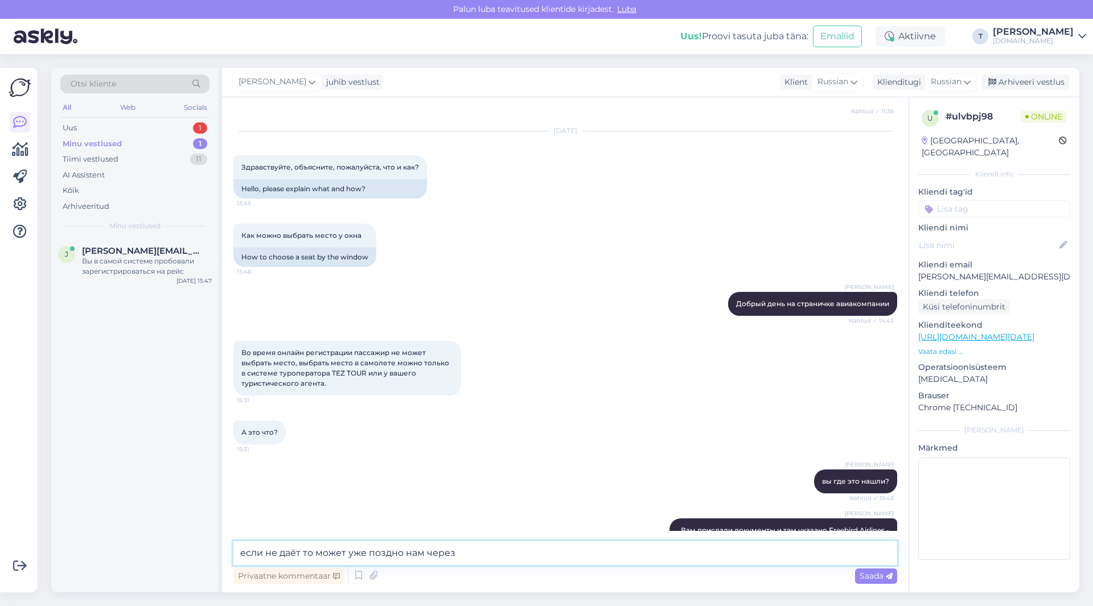
click at [483, 555] on textarea "если не даёт то может уже поздно нам через" at bounding box center [565, 553] width 664 height 24
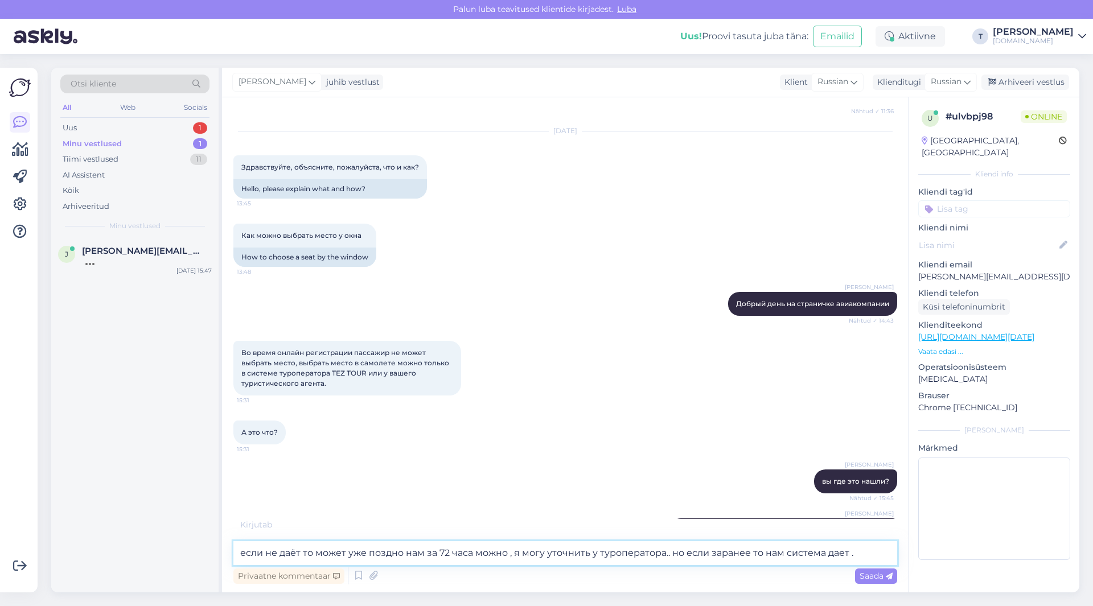
type textarea "если не даёт то может уже поздно нам за 72 часа можно , я могу уточнить у туроп…"
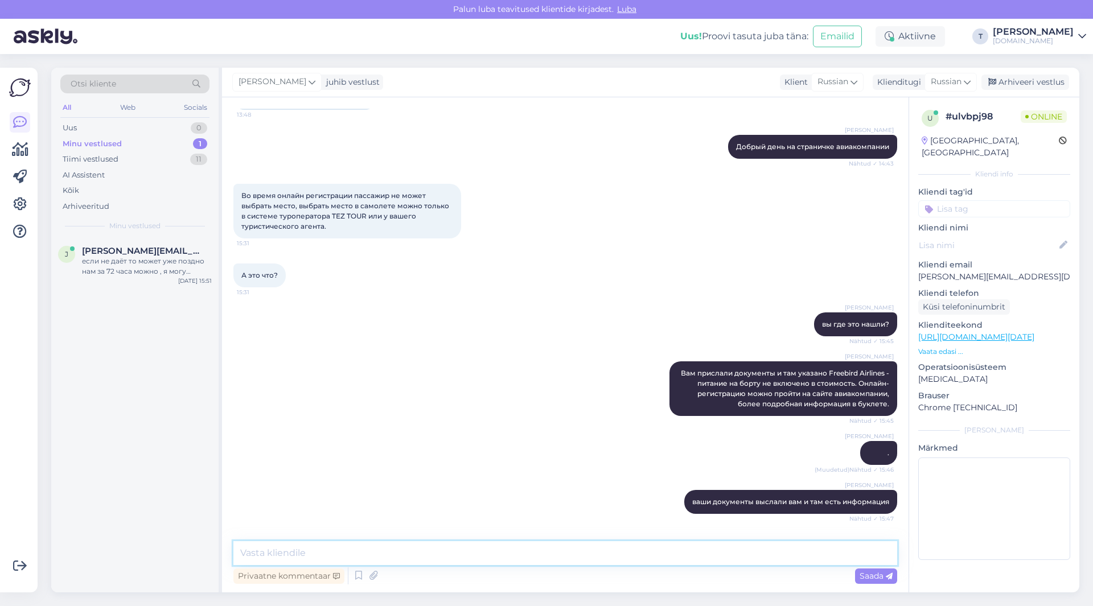
scroll to position [7138, 0]
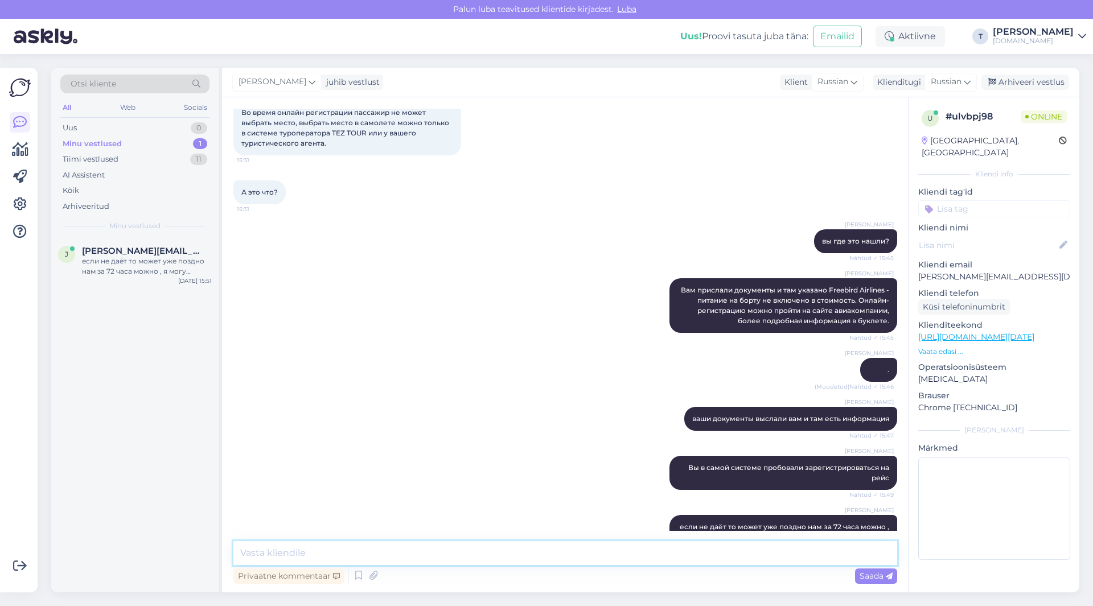
click at [483, 553] on textarea at bounding box center [565, 553] width 664 height 24
type textarea "я уточню"
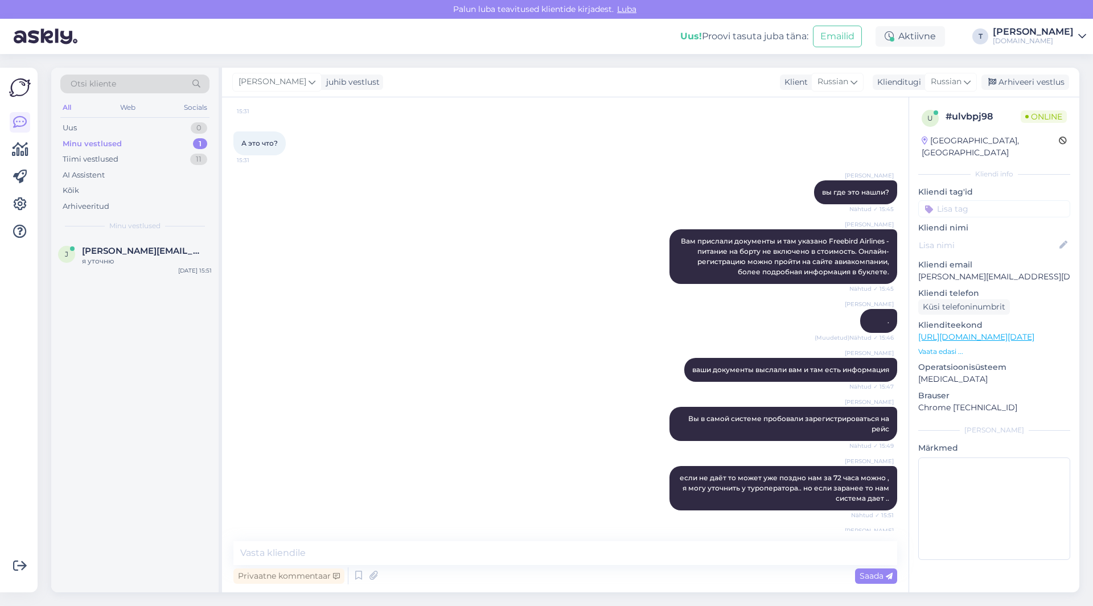
click at [174, 142] on div "Minu vestlused 1" at bounding box center [134, 144] width 149 height 16
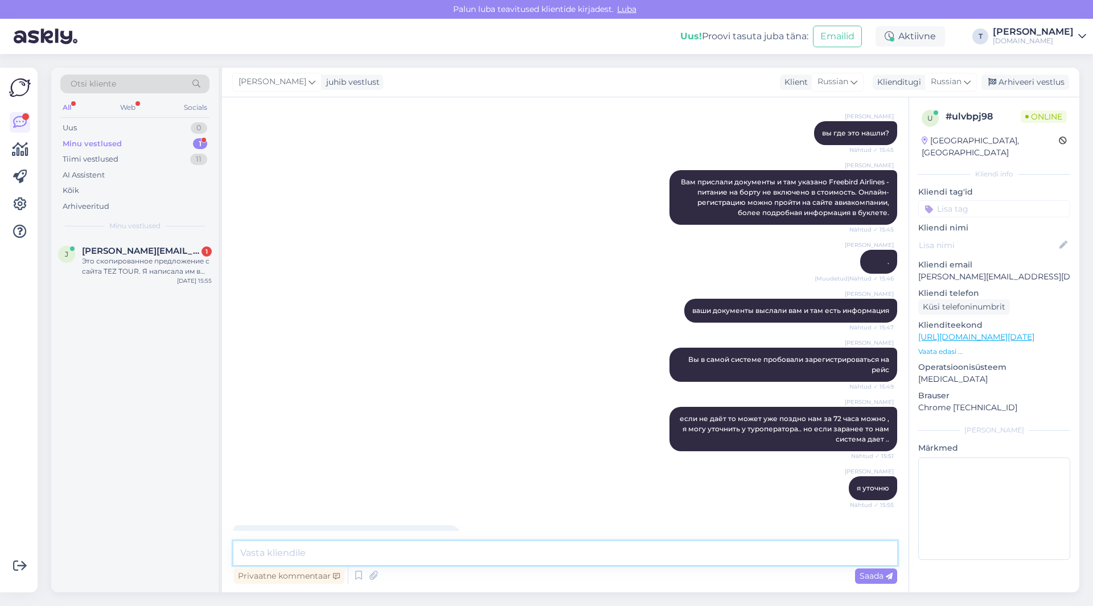
click at [602, 547] on textarea at bounding box center [565, 553] width 664 height 24
click at [577, 554] on textarea at bounding box center [565, 553] width 664 height 24
click at [414, 552] on textarea at bounding box center [565, 553] width 664 height 24
paste textarea "Loremi-dolorsitame consectetur ad 69 elit se doeius, t incid utlabor etdol magn…"
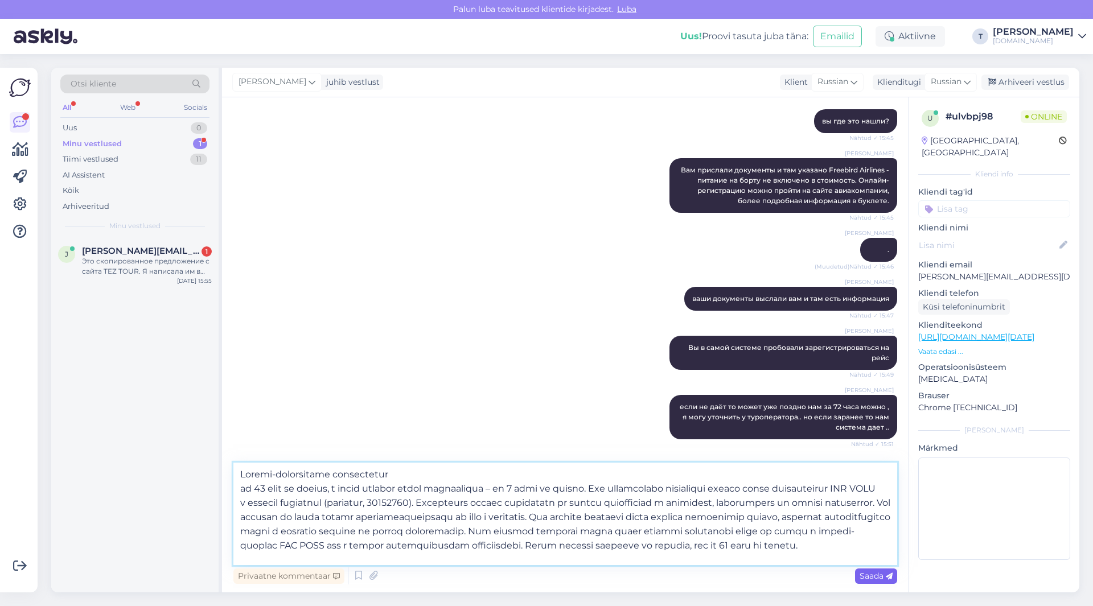
type textarea "Loremi-dolorsitame consectetur ad 69 elit se doeius, t incid utlabor etdol magn…"
click at [863, 571] on span "Saada" at bounding box center [876, 576] width 33 height 10
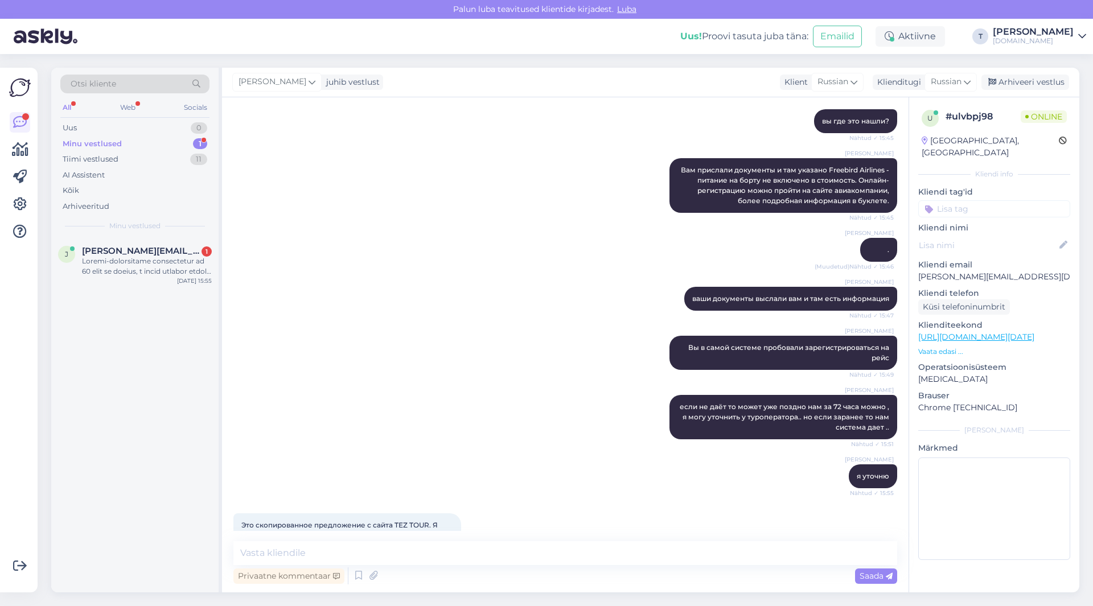
scroll to position [0, 0]
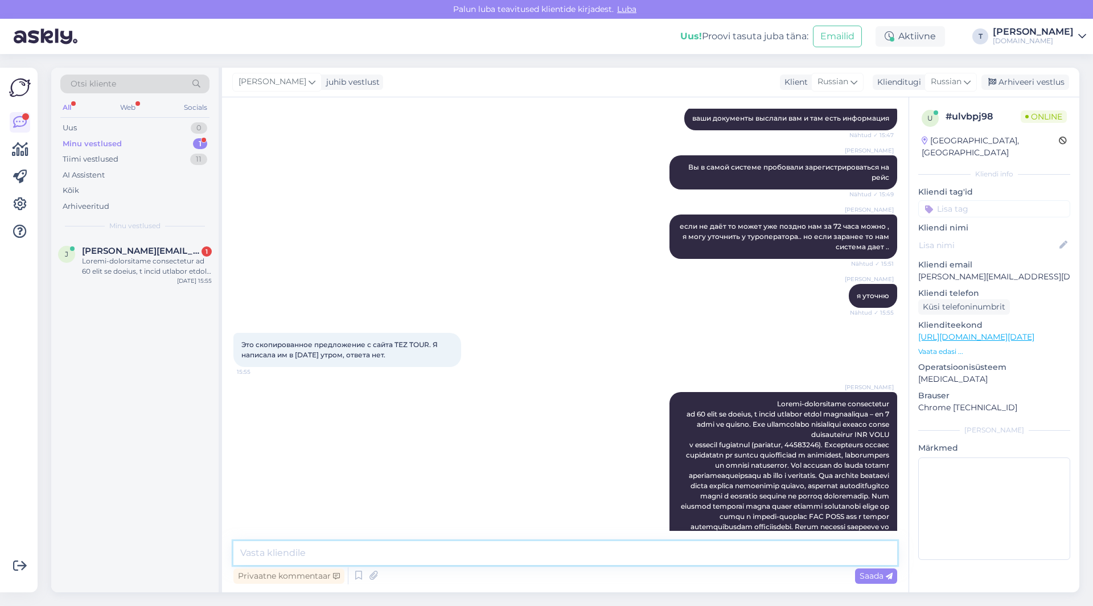
paste textarea "[EMAIL_ADDRESS][DOMAIN_NAME]"
type textarea "[EMAIL_ADDRESS][DOMAIN_NAME]"
drag, startPoint x: 388, startPoint y: 548, endPoint x: 224, endPoint y: 548, distance: 164.5
click at [224, 548] on div "Vestlus algas [DATE] [PERSON_NAME] вы на какую сумму расчитывете? Nähtud ✓ 14:0…" at bounding box center [565, 344] width 687 height 495
click at [144, 253] on span "[PERSON_NAME][EMAIL_ADDRESS][DOMAIN_NAME]" at bounding box center [141, 251] width 118 height 10
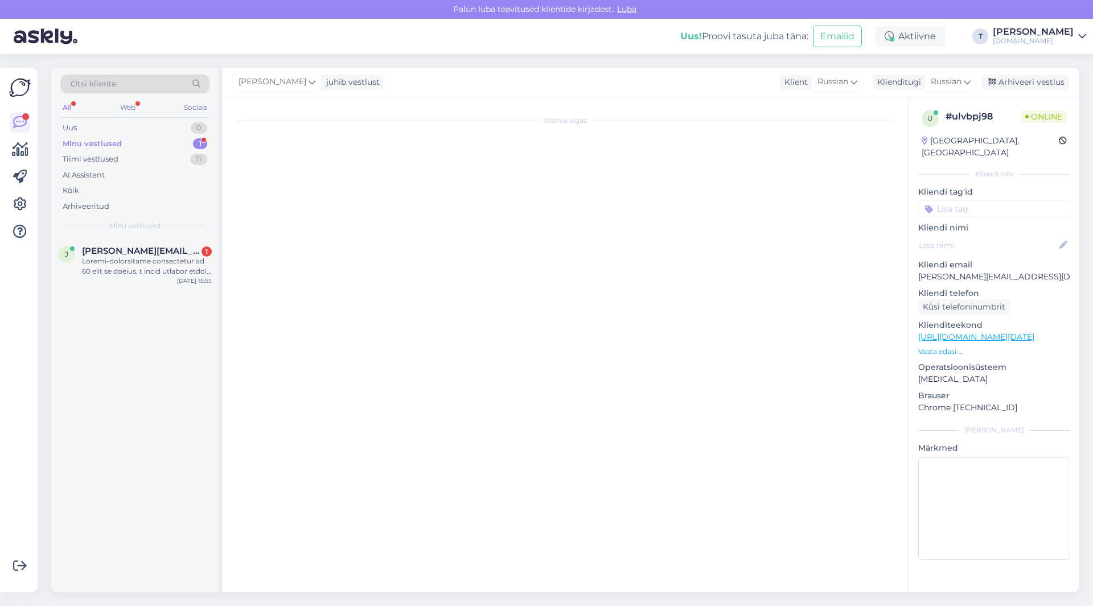
scroll to position [6627, 0]
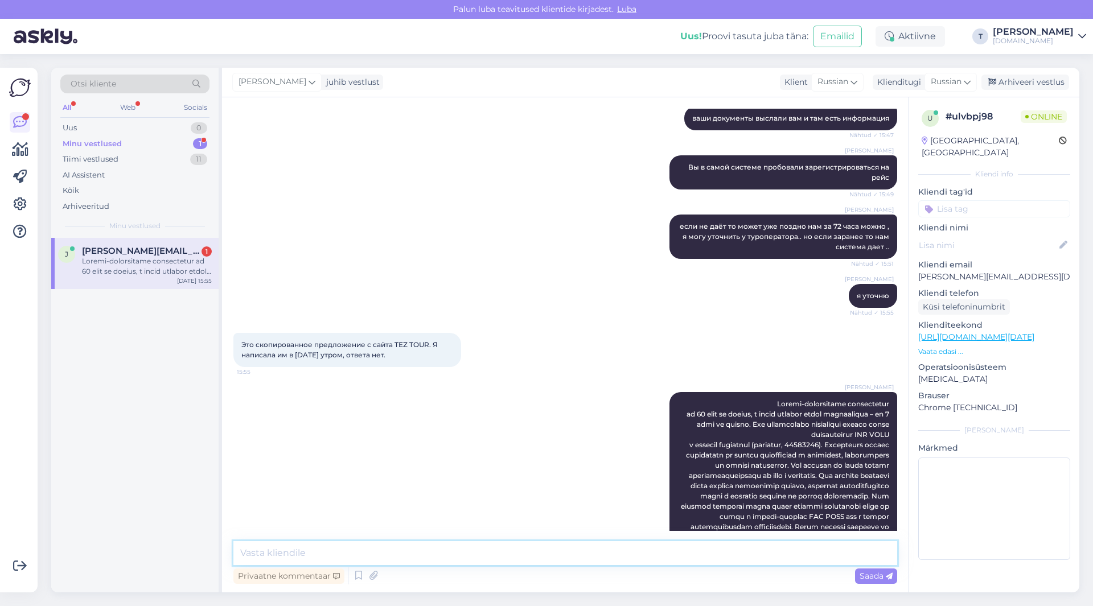
click at [580, 545] on textarea at bounding box center [565, 553] width 664 height 24
click at [579, 546] on textarea at bounding box center [565, 553] width 664 height 24
type textarea "я написала и потом пришлю что ответят"
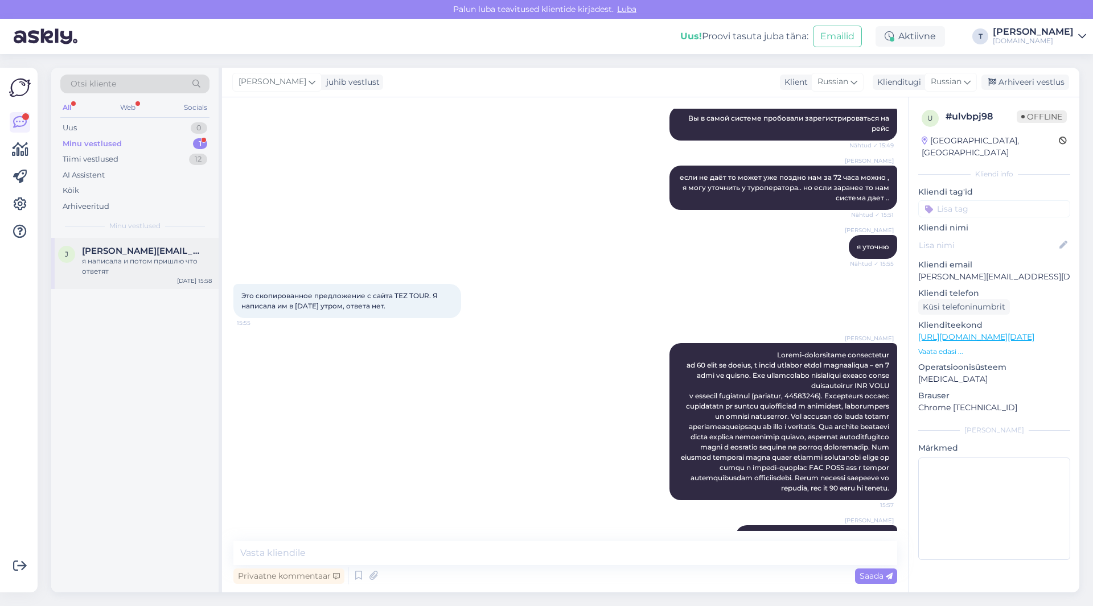
click at [150, 256] on div "я написала и потом пришлю что ответят" at bounding box center [147, 266] width 130 height 20
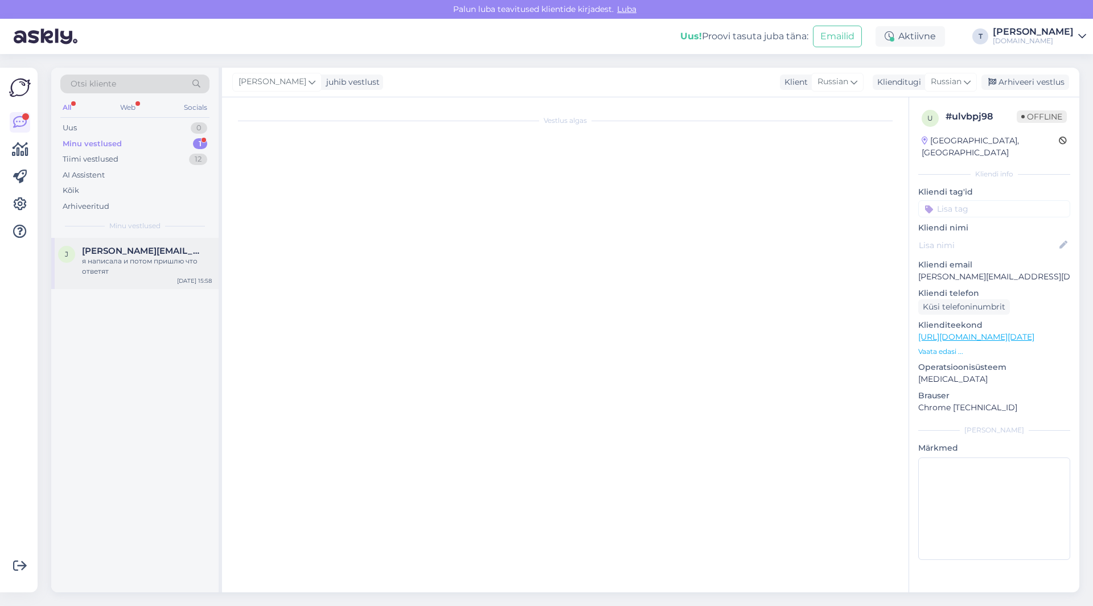
scroll to position [6607, 0]
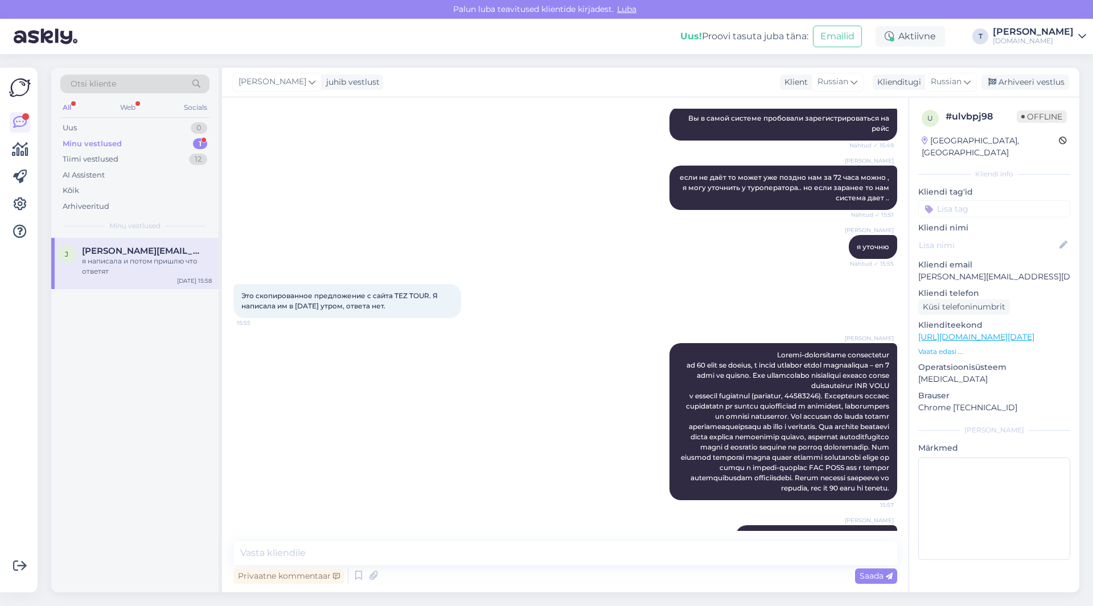
click at [159, 145] on div "Minu vestlused 1" at bounding box center [134, 144] width 149 height 16
